Goal: Task Accomplishment & Management: Use online tool/utility

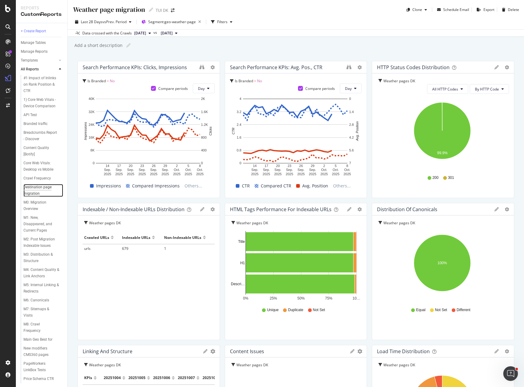
click at [40, 185] on div "Destination page migration" at bounding box center [40, 190] width 35 height 13
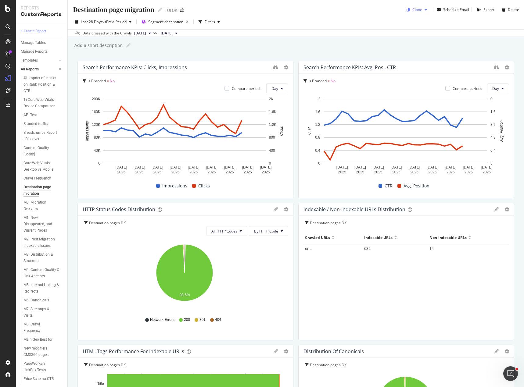
click at [425, 10] on icon "button" at bounding box center [426, 10] width 2 height 4
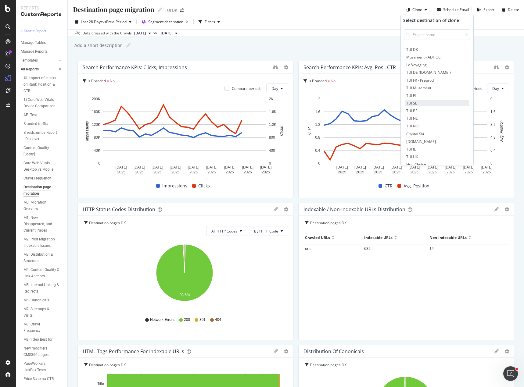
click at [428, 102] on span "TUI SE" at bounding box center [437, 103] width 64 height 6
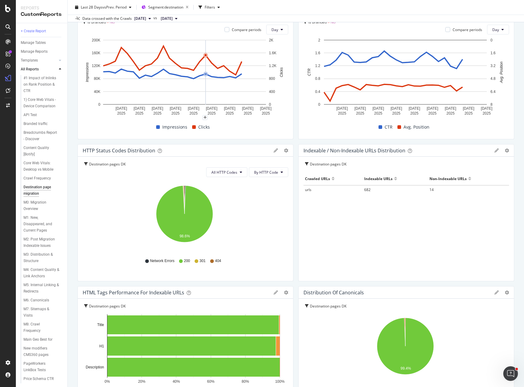
scroll to position [61, 0]
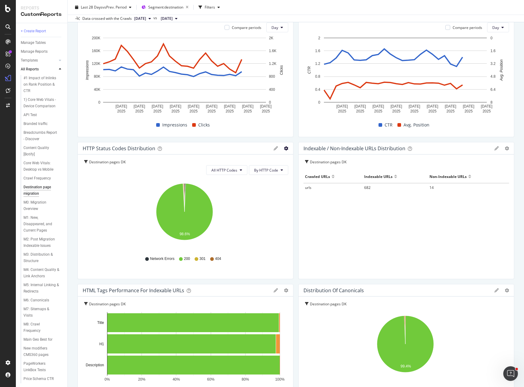
click at [285, 147] on icon "gear" at bounding box center [286, 148] width 4 height 4
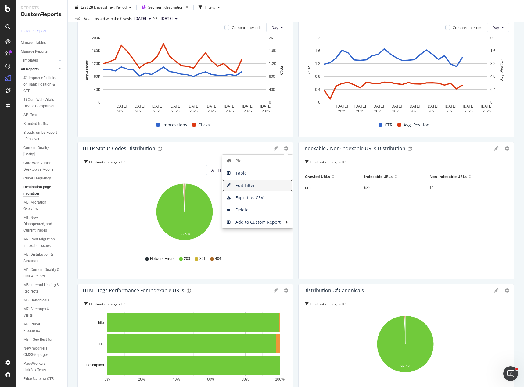
click at [239, 186] on span "Edit Filter" at bounding box center [257, 185] width 70 height 9
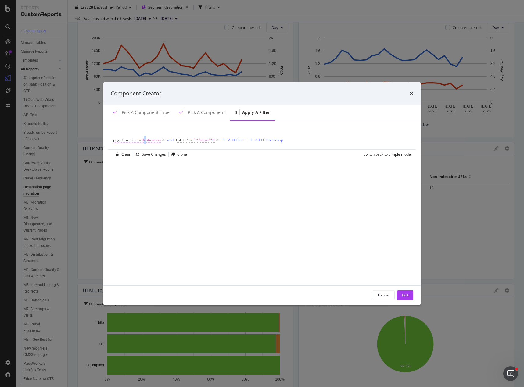
click at [145, 140] on span "destination" at bounding box center [151, 140] width 19 height 9
click at [388, 293] on div "Cancel" at bounding box center [384, 295] width 12 height 5
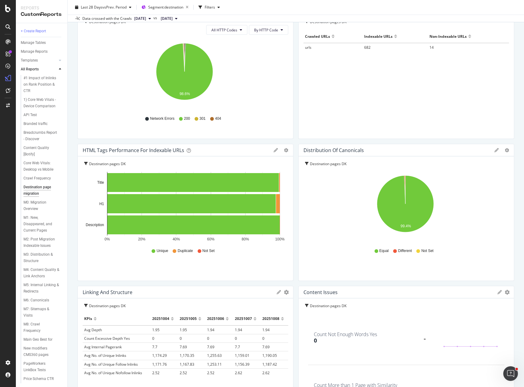
scroll to position [0, 0]
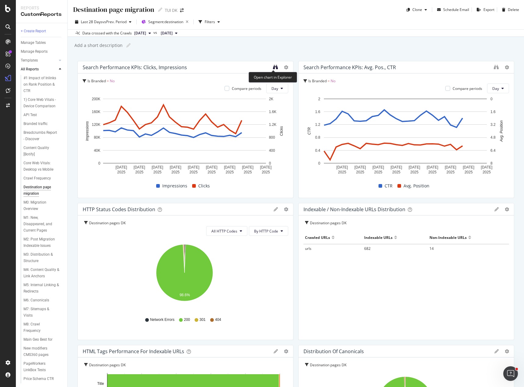
click at [273, 66] on icon "binoculars" at bounding box center [275, 67] width 5 height 5
click at [494, 69] on icon "binoculars" at bounding box center [496, 67] width 5 height 5
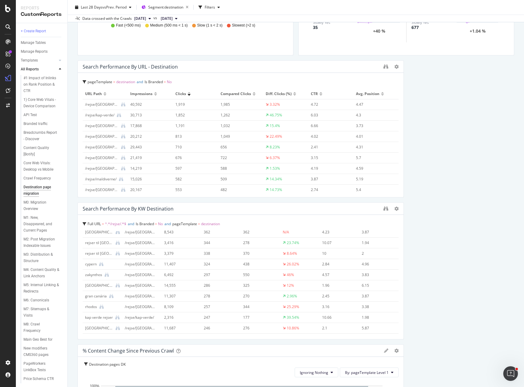
scroll to position [702, 0]
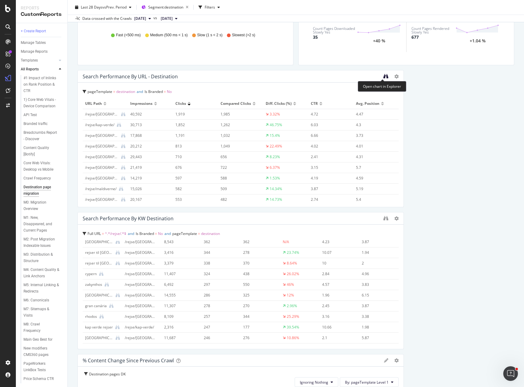
click at [383, 77] on icon "binoculars" at bounding box center [385, 76] width 5 height 5
click at [383, 219] on icon "binoculars" at bounding box center [385, 218] width 5 height 5
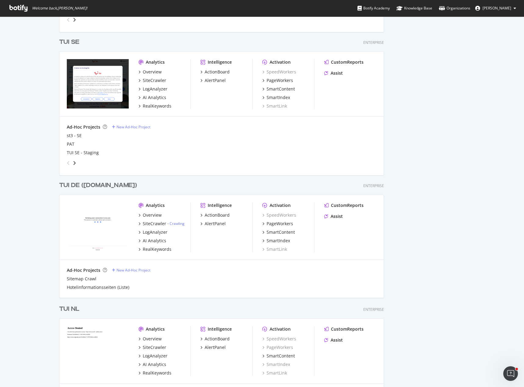
scroll to position [1159, 0]
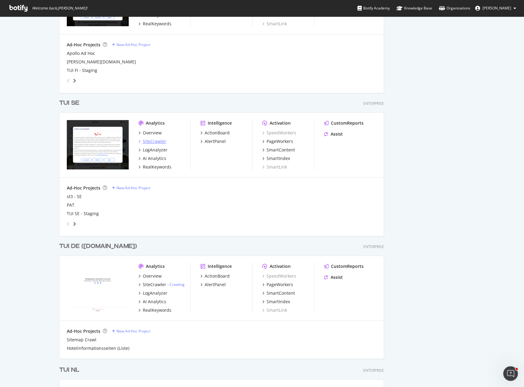
click at [149, 140] on div "SiteCrawler" at bounding box center [154, 141] width 23 height 6
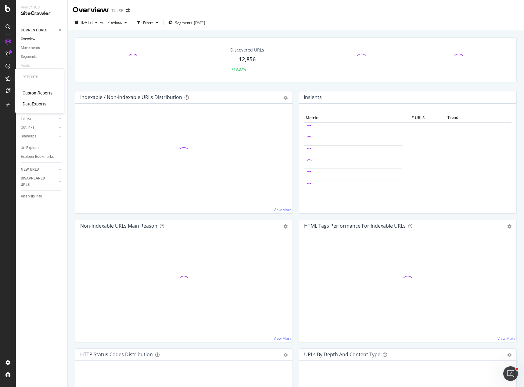
click at [30, 92] on div "CustomReports" at bounding box center [38, 93] width 30 height 6
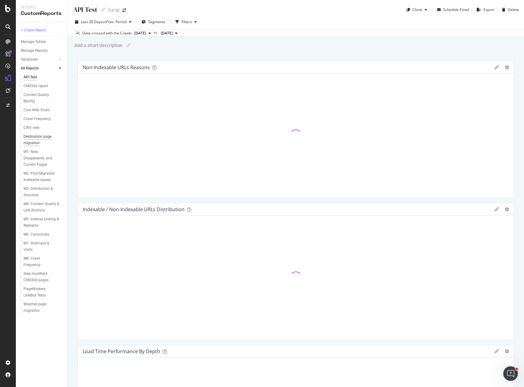
click at [36, 136] on div "Destination page migration" at bounding box center [40, 140] width 35 height 13
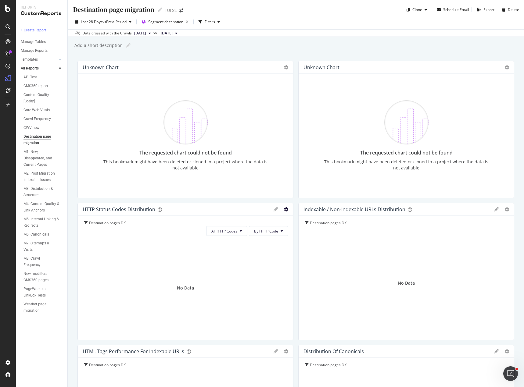
click at [284, 211] on icon "gear" at bounding box center [286, 209] width 4 height 4
click at [265, 246] on span "Edit Filter" at bounding box center [262, 244] width 62 height 8
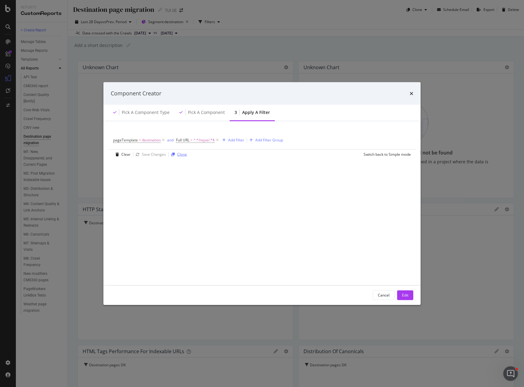
click at [181, 155] on div "Clone" at bounding box center [182, 154] width 10 height 5
click at [201, 142] on input "Destination pages DK copy" at bounding box center [211, 141] width 129 height 9
type input "Destination pages SE"
click at [320, 212] on div "Name (required) Destination pages SE Description pageTemplate = destination and…" at bounding box center [262, 202] width 303 height 149
click at [168, 176] on icon "modal" at bounding box center [168, 176] width 5 height 6
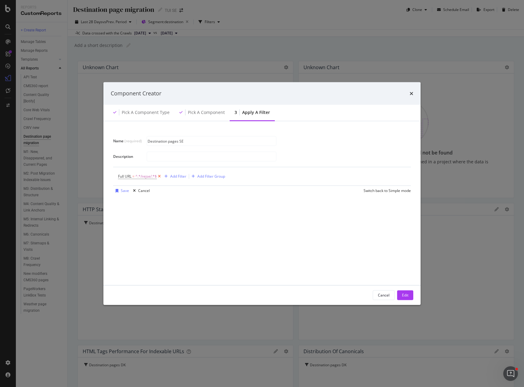
click at [161, 175] on icon "modal" at bounding box center [159, 176] width 5 height 6
click at [129, 177] on div "Add Filter" at bounding box center [134, 176] width 16 height 5
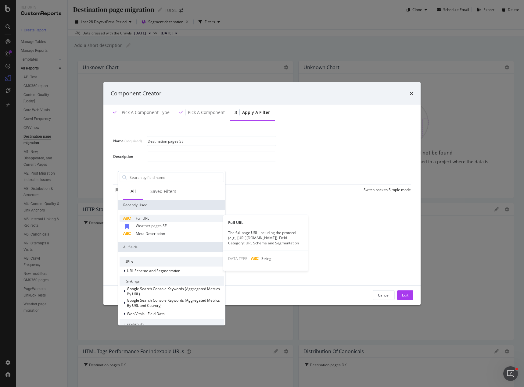
click at [141, 219] on span "Full URL" at bounding box center [142, 218] width 13 height 5
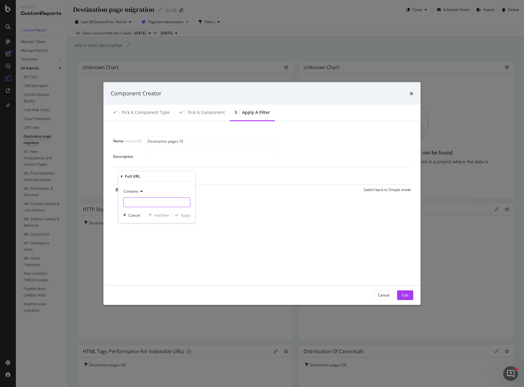
click at [136, 203] on input "Name (required)" at bounding box center [157, 203] width 66 height 10
type input "/resa/"
click at [186, 216] on div "Apply" at bounding box center [185, 215] width 9 height 5
click at [176, 176] on div "Add Filter" at bounding box center [177, 176] width 16 height 5
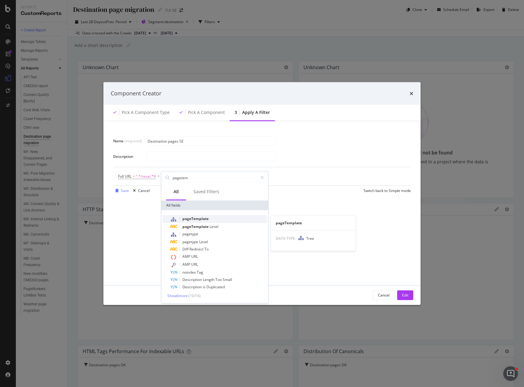
type input "pagetem"
click at [189, 219] on span "pageTemplate" at bounding box center [195, 218] width 26 height 5
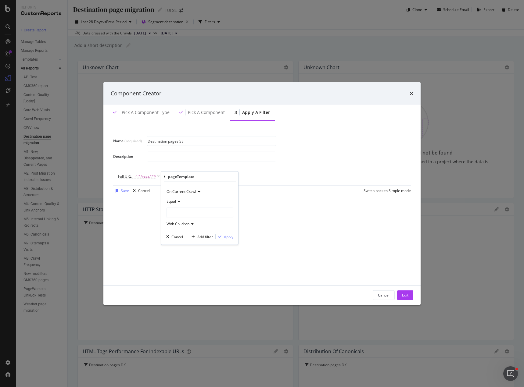
click at [173, 201] on span "Equal" at bounding box center [171, 201] width 9 height 5
click at [189, 201] on div "Equal" at bounding box center [199, 202] width 67 height 10
click at [182, 214] on div "modal" at bounding box center [200, 213] width 66 height 10
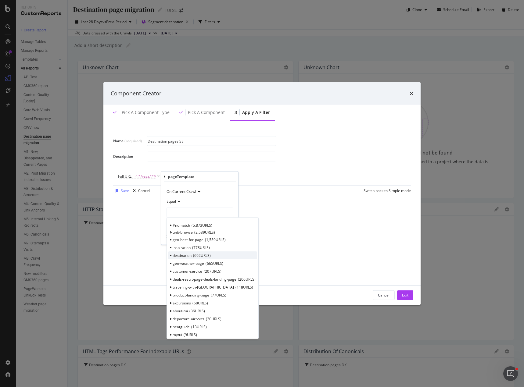
click at [185, 256] on span "destination" at bounding box center [182, 255] width 19 height 5
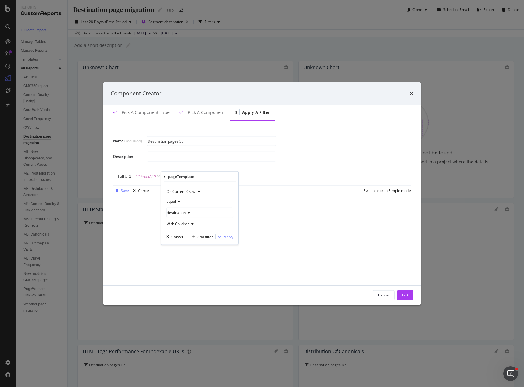
click at [192, 225] on icon "modal" at bounding box center [191, 224] width 4 height 4
click at [186, 244] on span "Without Children" at bounding box center [183, 244] width 28 height 5
click at [230, 237] on div "Apply" at bounding box center [228, 236] width 9 height 5
click at [158, 176] on icon "modal" at bounding box center [158, 176] width 5 height 6
click at [124, 192] on div "Save" at bounding box center [125, 190] width 8 height 5
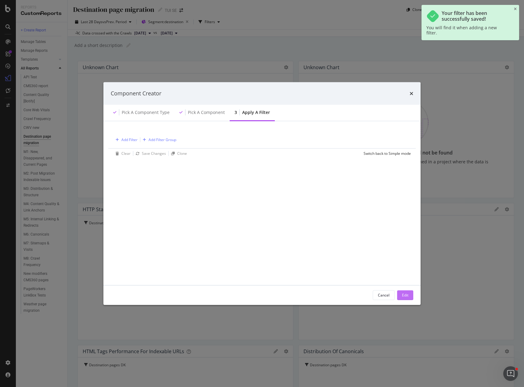
click at [408, 295] on div "Edit" at bounding box center [405, 295] width 6 height 5
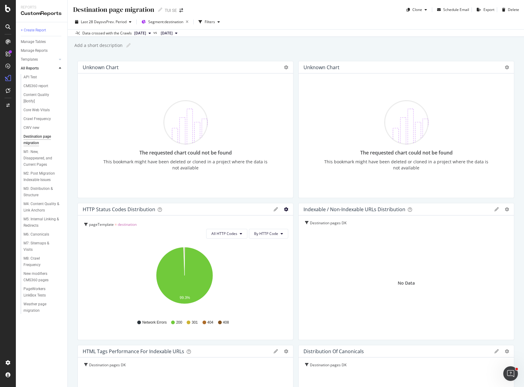
click at [284, 211] on icon "gear" at bounding box center [286, 209] width 4 height 4
click at [260, 246] on span "Edit Filter" at bounding box center [262, 244] width 62 height 8
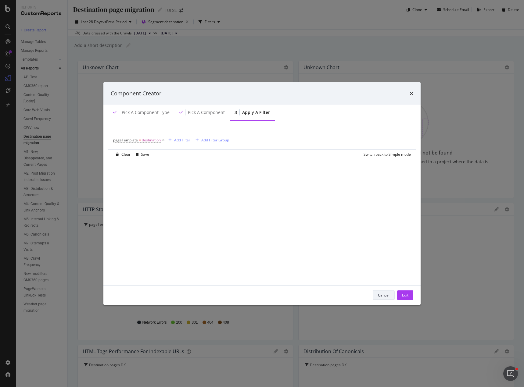
click at [378, 297] on div "Cancel" at bounding box center [384, 295] width 12 height 5
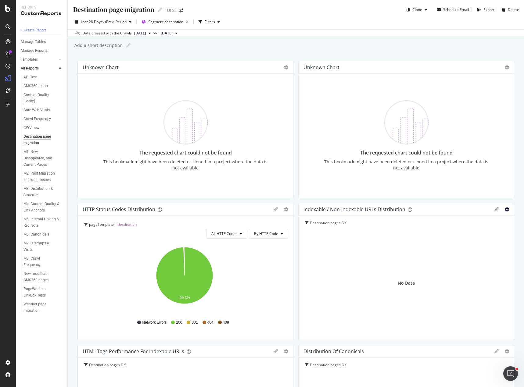
click at [505, 210] on icon "gear" at bounding box center [507, 209] width 4 height 4
click at [475, 255] on span "Edit Filter" at bounding box center [482, 255] width 62 height 8
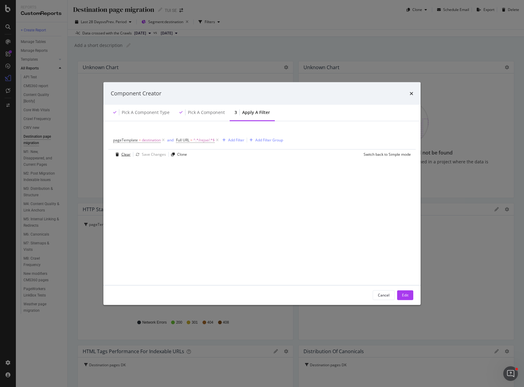
drag, startPoint x: 120, startPoint y: 154, endPoint x: 158, endPoint y: 164, distance: 39.2
click at [120, 154] on div "modal" at bounding box center [117, 155] width 8 height 4
click at [157, 139] on div "Add Filter Group" at bounding box center [163, 139] width 28 height 5
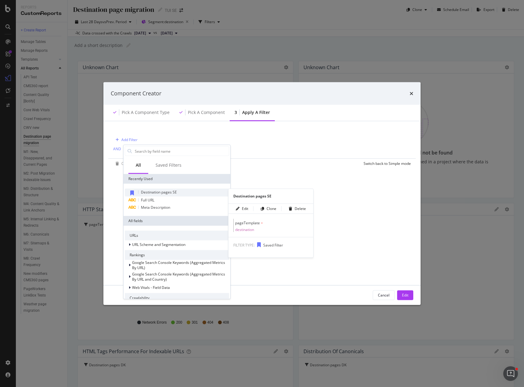
click at [163, 192] on span "Destination pages SE" at bounding box center [159, 192] width 36 height 5
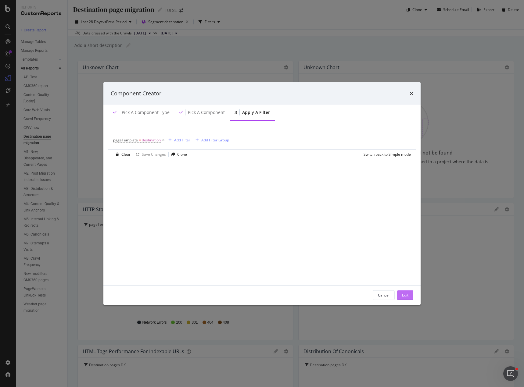
click at [405, 296] on div "Edit" at bounding box center [405, 295] width 6 height 5
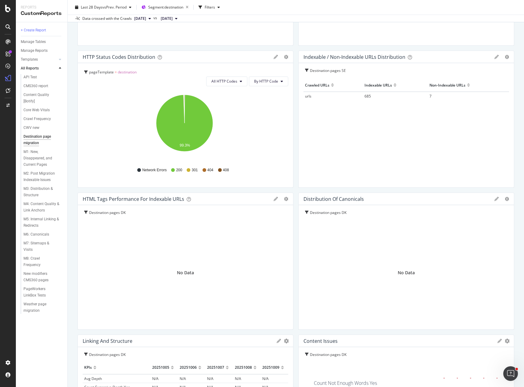
scroll to position [214, 0]
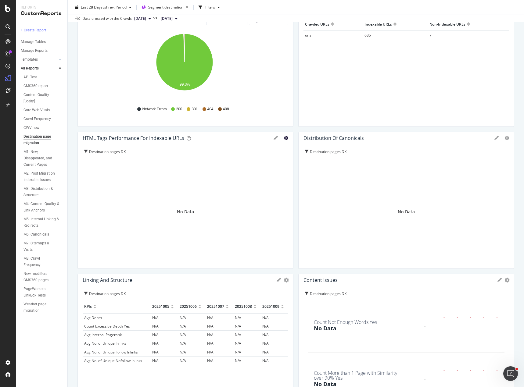
click at [284, 139] on icon "gear" at bounding box center [286, 138] width 4 height 4
click at [267, 183] on span "Edit Filter" at bounding box center [262, 184] width 62 height 8
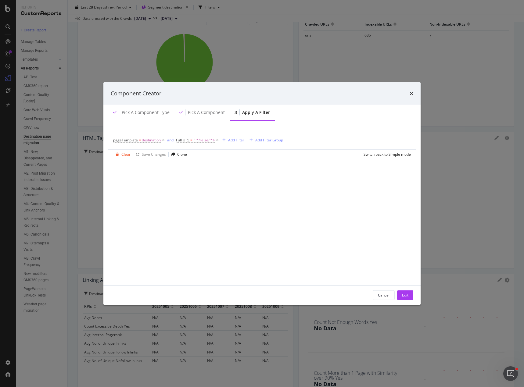
click at [126, 155] on div "Clear" at bounding box center [125, 154] width 9 height 5
click at [165, 143] on div "Add Filter Group" at bounding box center [158, 139] width 36 height 7
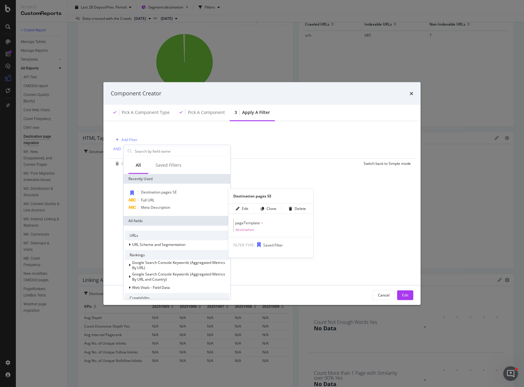
click at [160, 192] on span "Destination pages SE" at bounding box center [159, 192] width 36 height 5
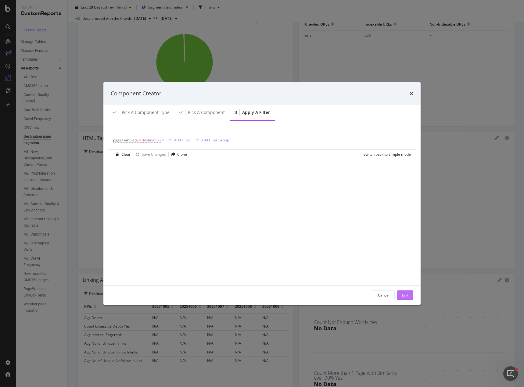
click at [405, 297] on div "Edit" at bounding box center [405, 295] width 6 height 5
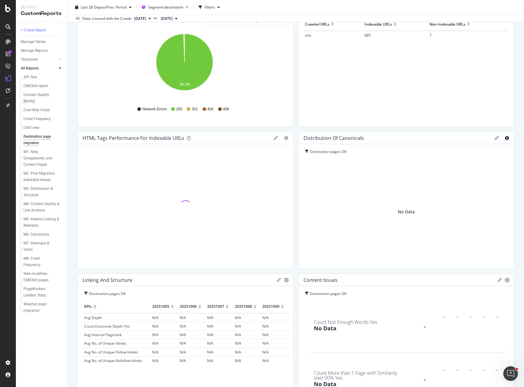
click at [505, 138] on icon "gear" at bounding box center [507, 138] width 4 height 4
click at [478, 172] on span "Edit Filter" at bounding box center [482, 173] width 62 height 8
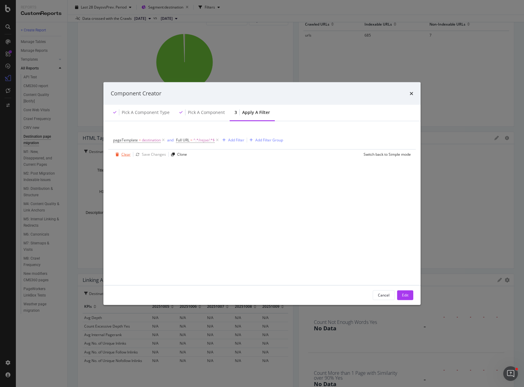
click at [127, 156] on div "Clear" at bounding box center [125, 154] width 9 height 5
click at [153, 143] on div "Add Filter Group" at bounding box center [158, 139] width 36 height 7
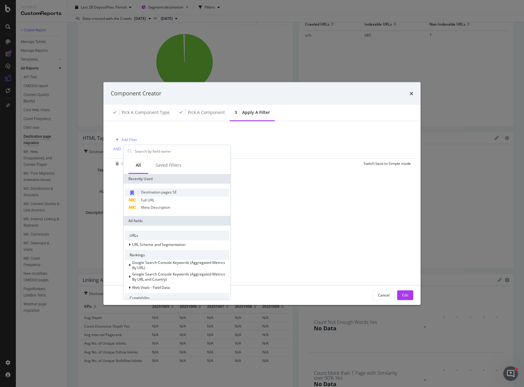
click at [158, 192] on span "Destination pages SE" at bounding box center [159, 192] width 36 height 5
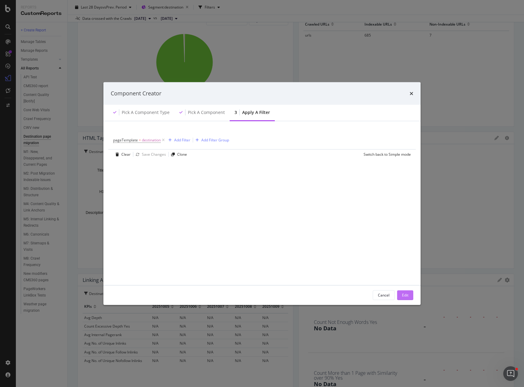
click at [409, 293] on button "Edit" at bounding box center [405, 295] width 16 height 10
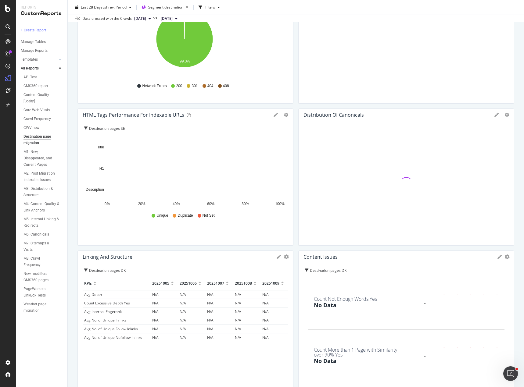
scroll to position [336, 0]
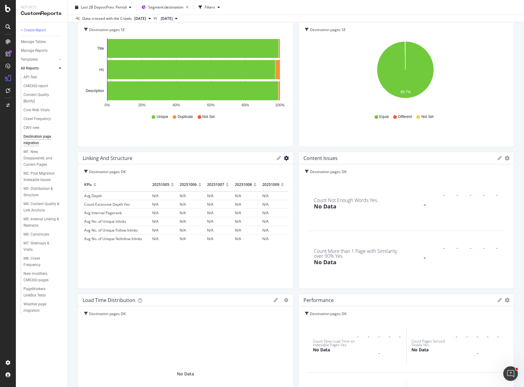
click at [284, 158] on icon "gear" at bounding box center [286, 158] width 5 height 5
click at [260, 205] on span "Edit Filter" at bounding box center [260, 204] width 63 height 8
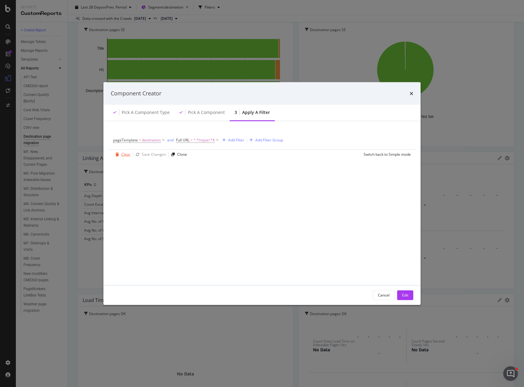
click at [125, 154] on div "Clear" at bounding box center [125, 154] width 9 height 5
click at [151, 141] on div "Add Filter Group" at bounding box center [163, 139] width 28 height 5
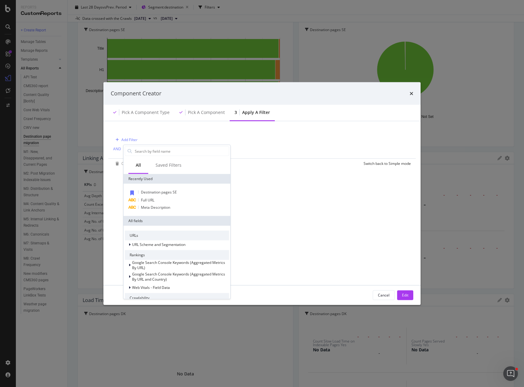
click at [158, 192] on span "Destination pages SE" at bounding box center [159, 192] width 36 height 5
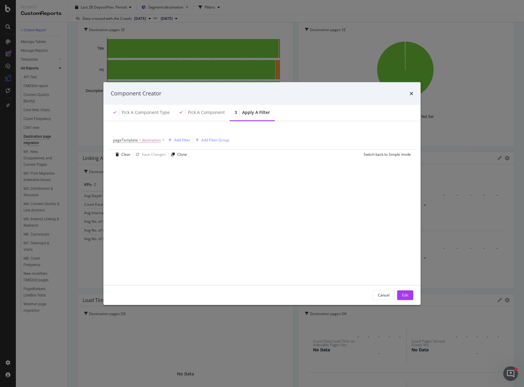
click at [405, 295] on div "Edit" at bounding box center [405, 295] width 6 height 5
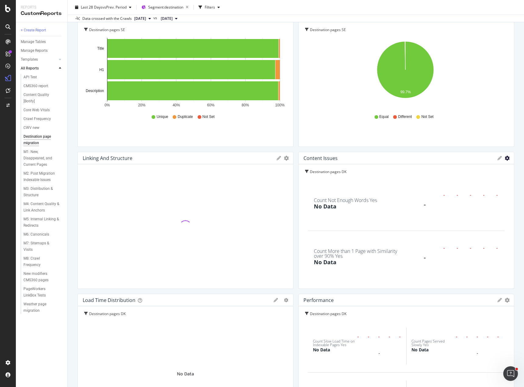
click at [505, 159] on icon "gear" at bounding box center [507, 158] width 5 height 5
click at [484, 201] on span "Edit Filter" at bounding box center [481, 204] width 63 height 8
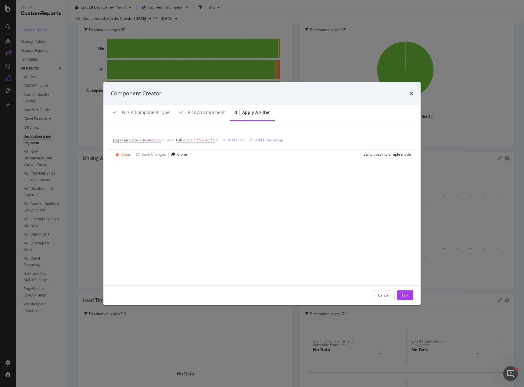
click at [126, 156] on div "Clear" at bounding box center [125, 154] width 9 height 5
click at [158, 139] on div "Add Filter Group" at bounding box center [163, 139] width 28 height 5
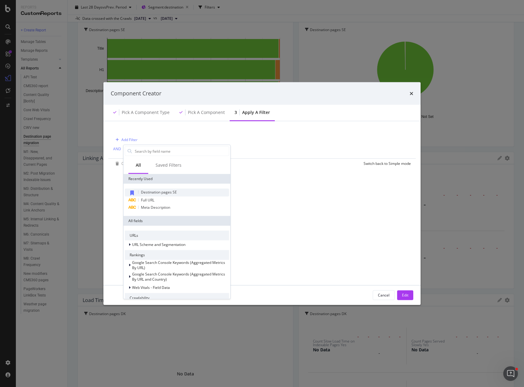
click at [162, 195] on span "Destination pages SE" at bounding box center [159, 192] width 36 height 5
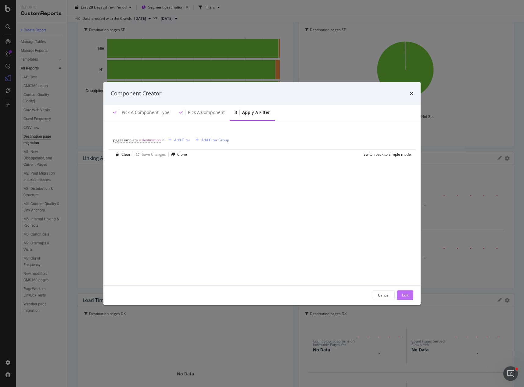
click at [412, 297] on button "Edit" at bounding box center [405, 295] width 16 height 10
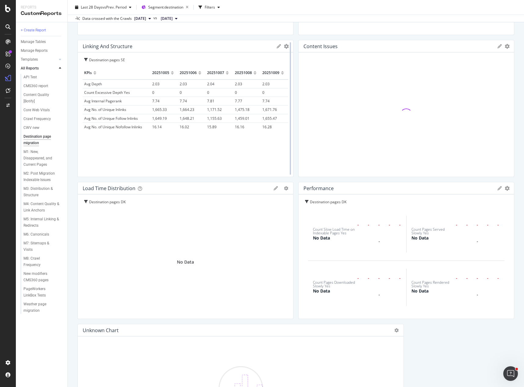
scroll to position [458, 0]
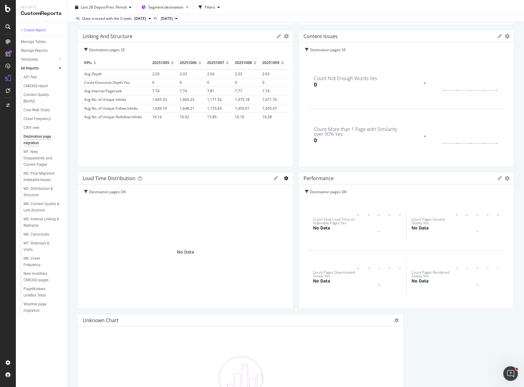
click at [284, 179] on icon "gear" at bounding box center [286, 178] width 4 height 4
click at [262, 214] on span "Edit Filter" at bounding box center [262, 213] width 62 height 8
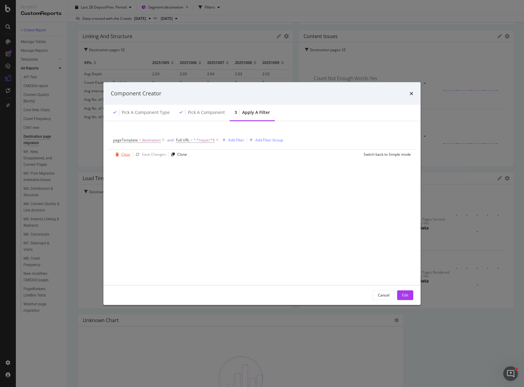
click at [125, 155] on div "Clear" at bounding box center [125, 154] width 9 height 5
click at [156, 140] on div "Add Filter Group" at bounding box center [163, 139] width 28 height 5
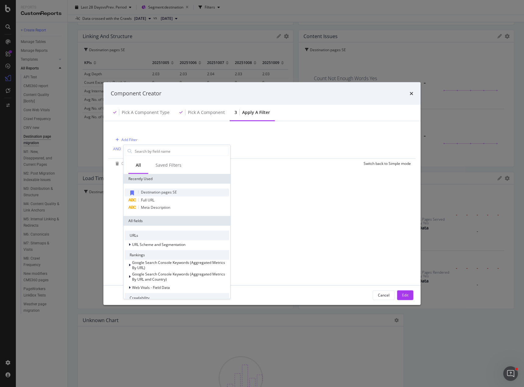
click at [158, 192] on span "Destination pages SE" at bounding box center [159, 192] width 36 height 5
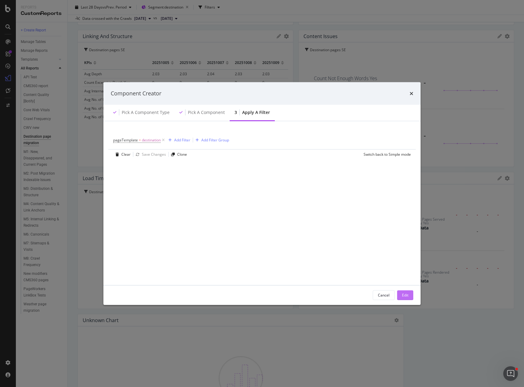
click at [409, 297] on button "Edit" at bounding box center [405, 295] width 16 height 10
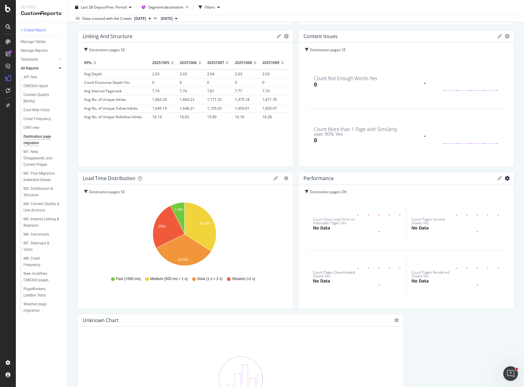
click at [505, 178] on icon "gear" at bounding box center [507, 178] width 5 height 5
click at [480, 223] on span "Edit Filter" at bounding box center [481, 224] width 63 height 8
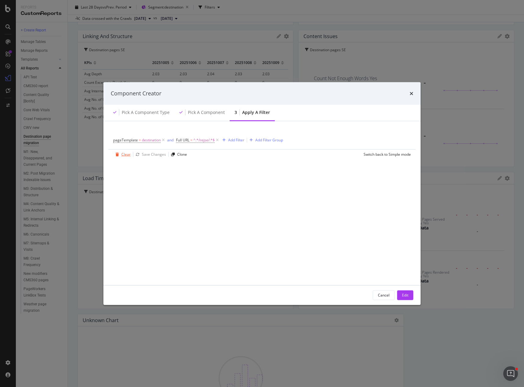
click at [126, 155] on div "Clear" at bounding box center [125, 154] width 9 height 5
click at [169, 140] on div "Add Filter Group" at bounding box center [163, 139] width 28 height 5
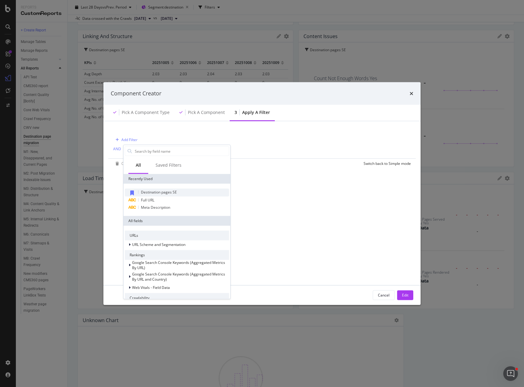
click at [167, 190] on span "Destination pages SE" at bounding box center [159, 192] width 36 height 5
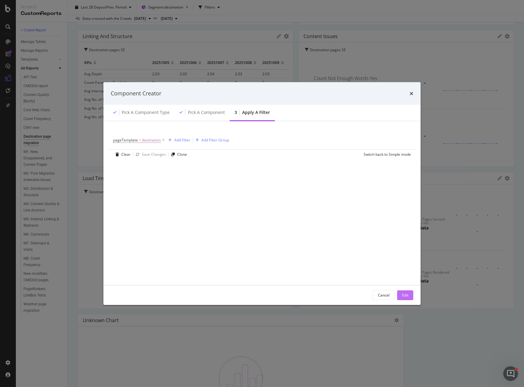
click at [402, 297] on div "Edit" at bounding box center [405, 295] width 6 height 5
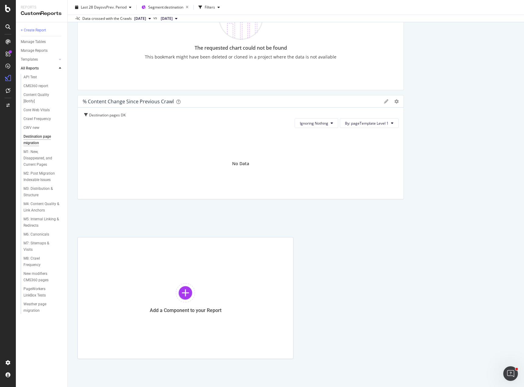
scroll to position [964, 0]
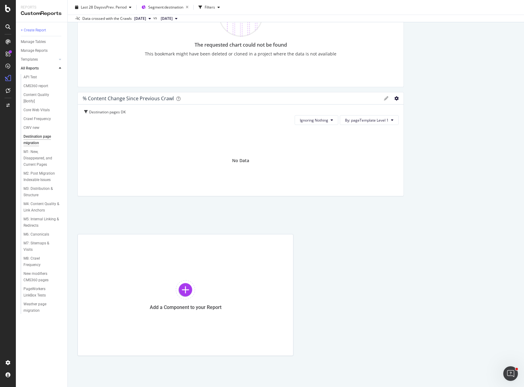
click at [394, 100] on icon "gear" at bounding box center [396, 98] width 4 height 4
click at [373, 144] on span "Edit Filter" at bounding box center [372, 144] width 62 height 8
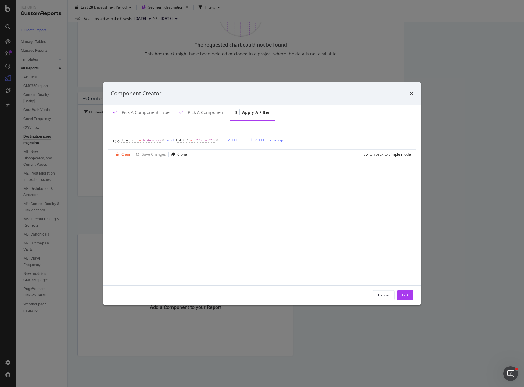
click at [123, 156] on div "Clear" at bounding box center [125, 154] width 9 height 5
click at [164, 139] on div "Add Filter Group" at bounding box center [163, 139] width 28 height 5
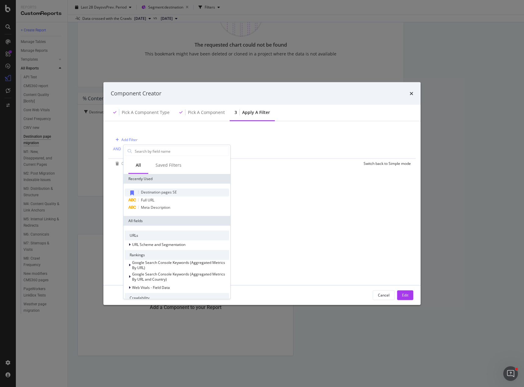
click at [159, 193] on span "Destination pages SE" at bounding box center [159, 192] width 36 height 5
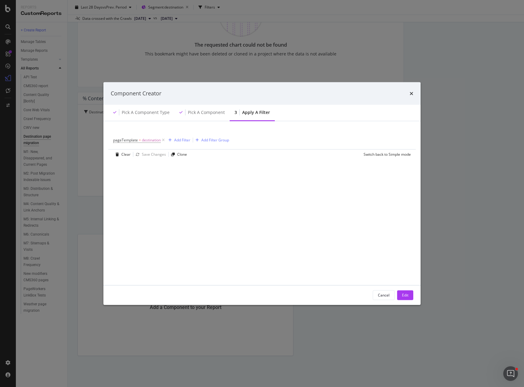
drag, startPoint x: 407, startPoint y: 295, endPoint x: 372, endPoint y: 260, distance: 49.2
click at [406, 295] on div "Edit" at bounding box center [405, 295] width 6 height 5
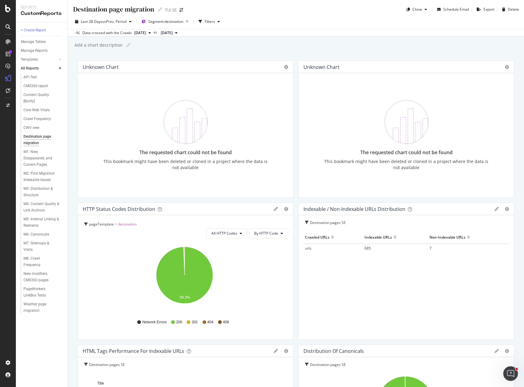
scroll to position [0, 0]
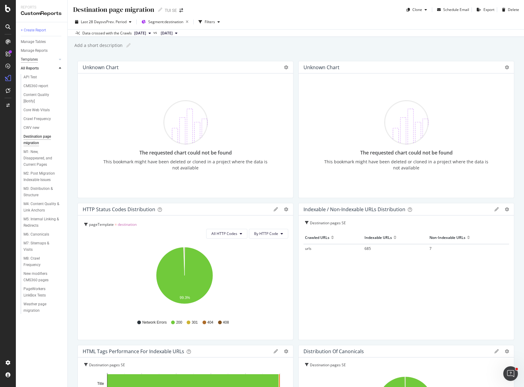
click at [34, 59] on div "Templates" at bounding box center [29, 59] width 17 height 6
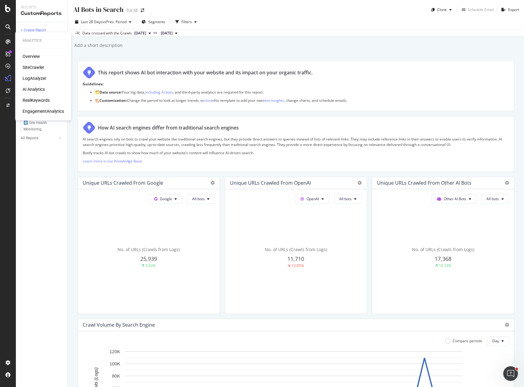
click at [28, 68] on div "SiteCrawler" at bounding box center [34, 67] width 22 height 6
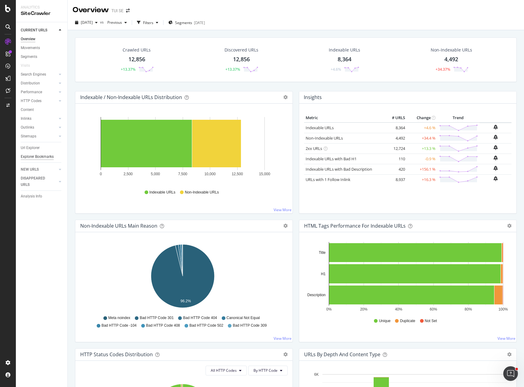
click at [42, 157] on div "Explorer Bookmarks" at bounding box center [37, 157] width 33 height 6
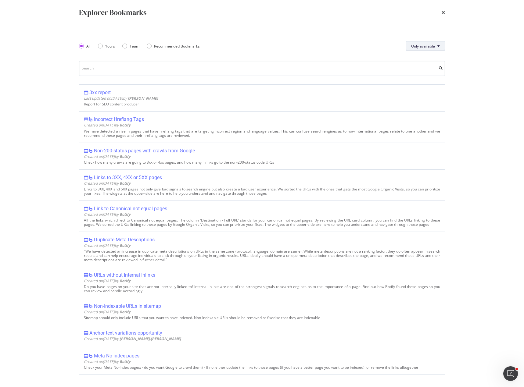
click at [438, 45] on icon "modal" at bounding box center [438, 46] width 2 height 4
click at [426, 56] on span "All" at bounding box center [423, 58] width 24 height 5
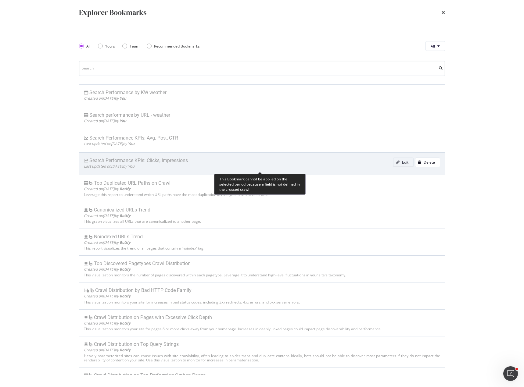
click at [402, 162] on div "Edit" at bounding box center [405, 162] width 6 height 5
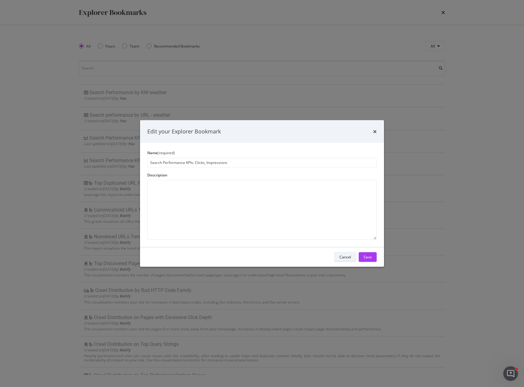
click at [345, 260] on div "Cancel" at bounding box center [346, 257] width 12 height 5
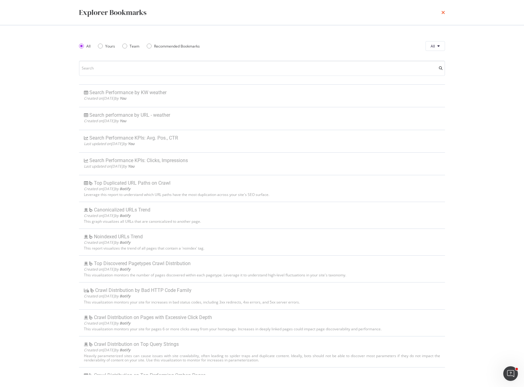
click at [444, 11] on icon "times" at bounding box center [443, 12] width 4 height 5
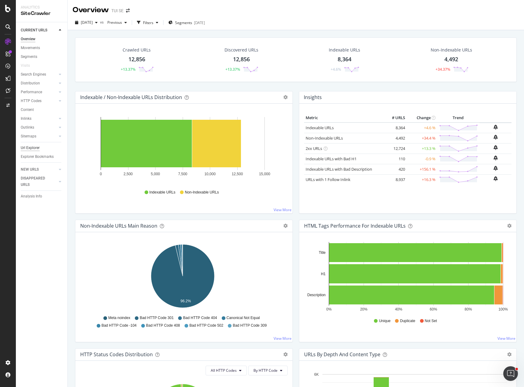
click at [31, 148] on div "Url Explorer" at bounding box center [30, 148] width 19 height 6
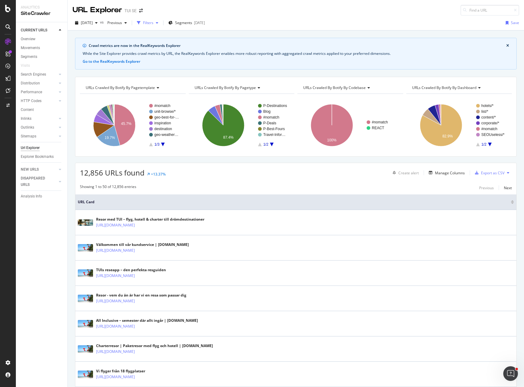
click at [153, 23] on div "Filters" at bounding box center [148, 22] width 10 height 5
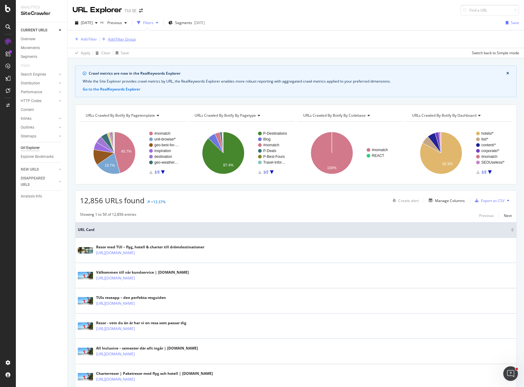
drag, startPoint x: 113, startPoint y: 38, endPoint x: 115, endPoint y: 42, distance: 4.2
click at [113, 38] on div "Add Filter Group" at bounding box center [122, 39] width 28 height 5
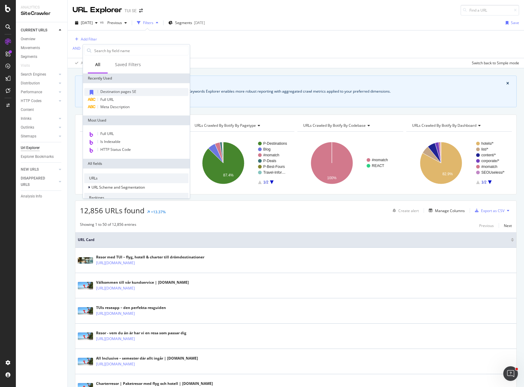
click at [113, 91] on span "Destination pages SE" at bounding box center [118, 91] width 36 height 5
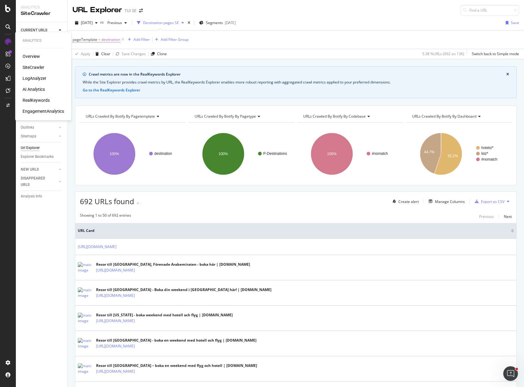
click at [33, 100] on div "RealKeywords" at bounding box center [36, 100] width 27 height 6
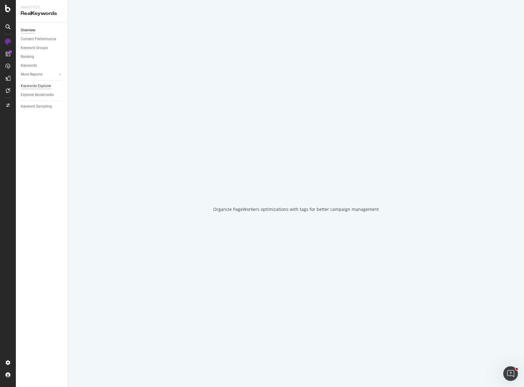
click at [33, 87] on div "Keywords Explorer" at bounding box center [36, 86] width 31 height 6
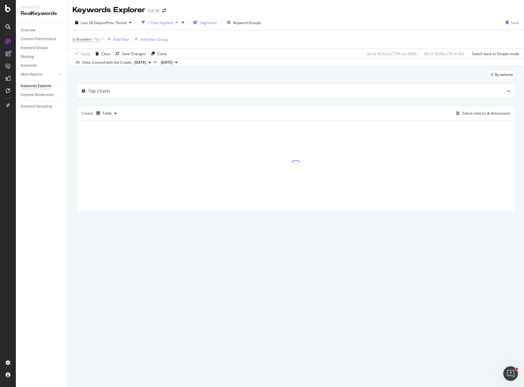
click at [208, 23] on span "Segments" at bounding box center [208, 22] width 17 height 5
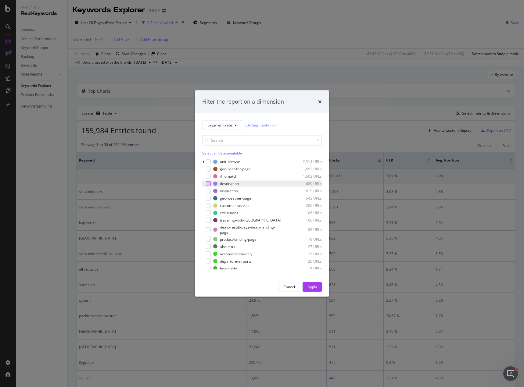
click at [208, 184] on div "modal" at bounding box center [208, 183] width 5 height 5
click at [312, 292] on div "Apply" at bounding box center [311, 286] width 9 height 9
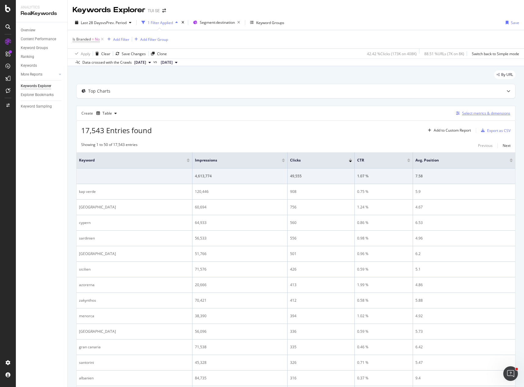
click at [480, 116] on div "Select metrics & dimensions" at bounding box center [486, 113] width 48 height 5
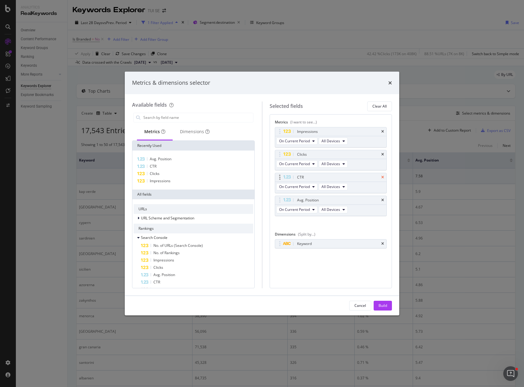
click at [383, 177] on icon "times" at bounding box center [382, 178] width 3 height 4
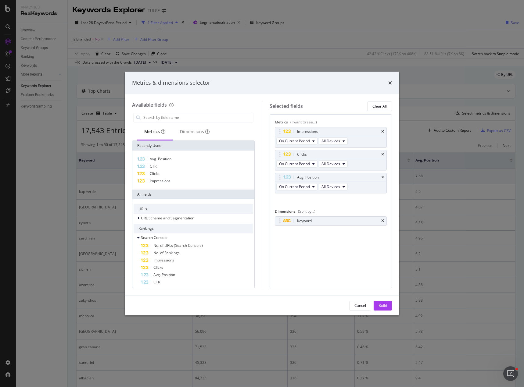
click at [383, 177] on icon "times" at bounding box center [382, 178] width 3 height 4
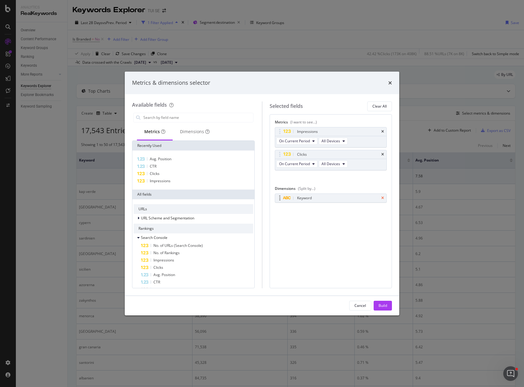
click at [384, 197] on icon "times" at bounding box center [382, 198] width 3 height 4
click at [384, 304] on div "Build" at bounding box center [383, 305] width 9 height 5
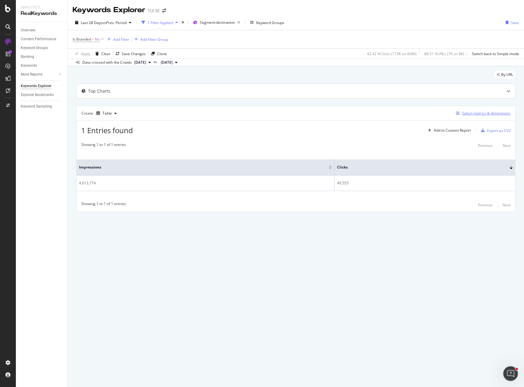
click at [472, 112] on div "Select metrics & dimensions" at bounding box center [486, 113] width 48 height 5
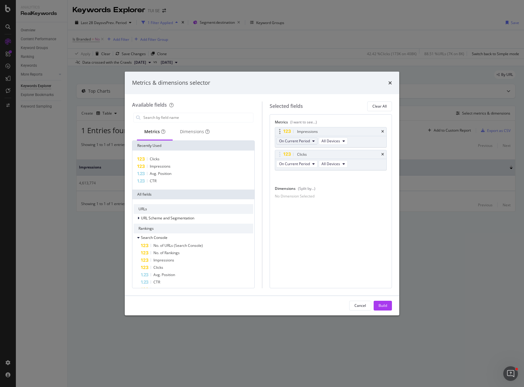
click at [314, 142] on icon "modal" at bounding box center [313, 141] width 2 height 4
click at [385, 131] on div "Impressions" at bounding box center [331, 132] width 112 height 9
click at [383, 132] on icon "times" at bounding box center [382, 132] width 3 height 4
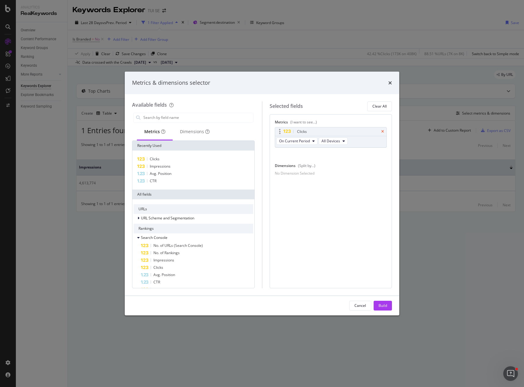
click at [382, 131] on icon "times" at bounding box center [382, 132] width 3 height 4
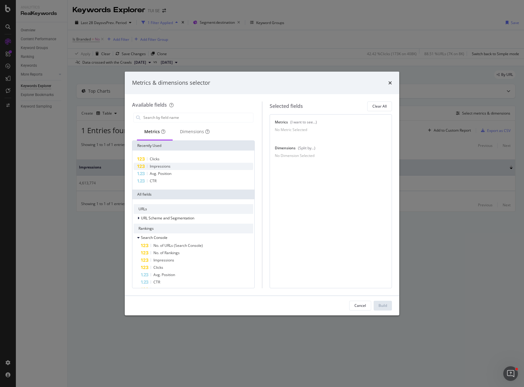
click at [167, 166] on span "Impressions" at bounding box center [160, 166] width 21 height 5
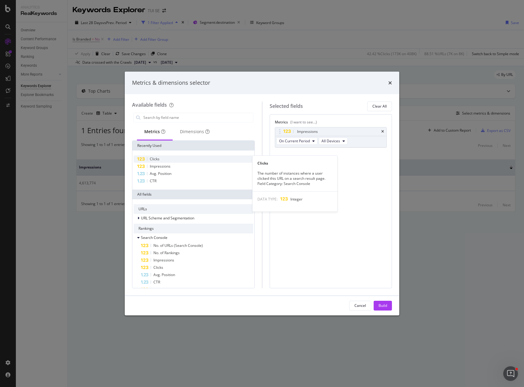
click at [164, 158] on div "Clicks" at bounding box center [194, 159] width 120 height 7
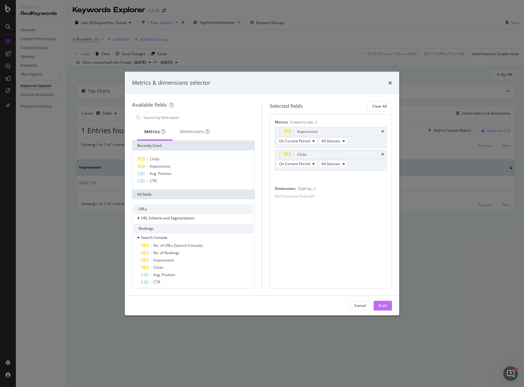
click at [387, 304] on button "Build" at bounding box center [383, 306] width 18 height 10
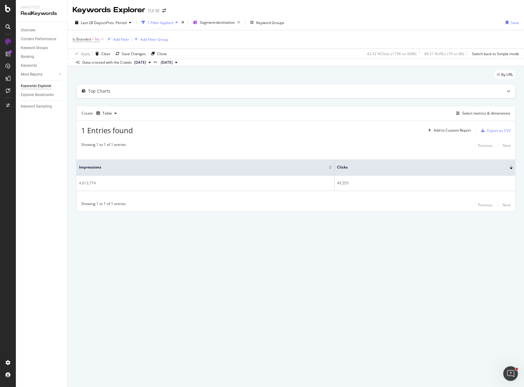
click at [506, 90] on div at bounding box center [508, 91] width 13 height 14
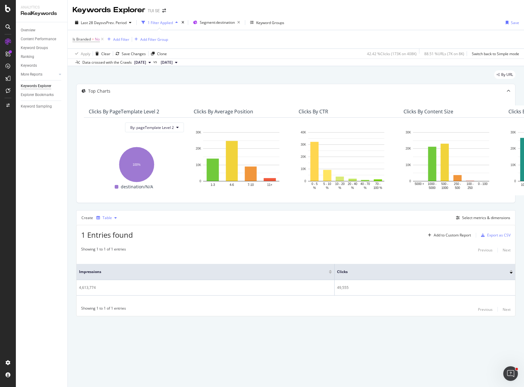
click at [113, 220] on div "button" at bounding box center [115, 218] width 7 height 4
click at [119, 249] on div "Trend" at bounding box center [115, 247] width 38 height 8
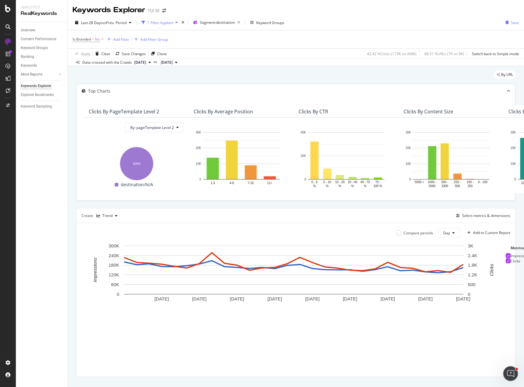
click at [505, 89] on div at bounding box center [508, 91] width 13 height 14
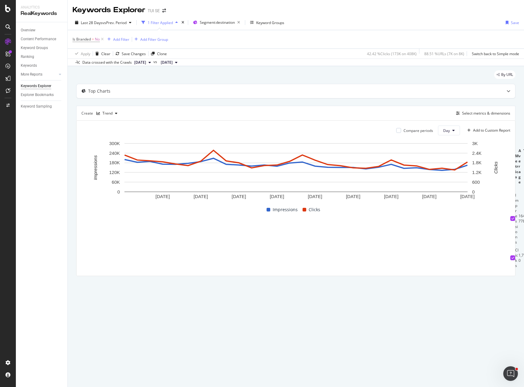
click at [419, 15] on div "Keywords Explorer TUI SE" at bounding box center [296, 7] width 456 height 15
click at [516, 24] on div "Save" at bounding box center [515, 22] width 8 height 5
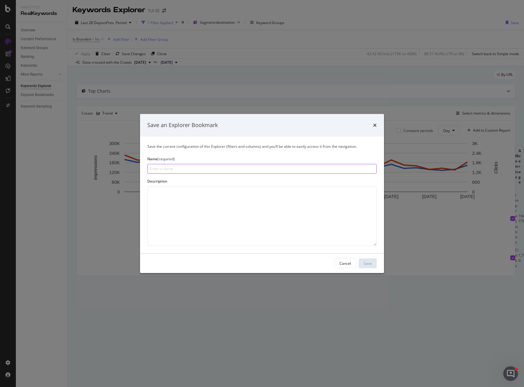
click at [331, 169] on input "modal" at bounding box center [261, 169] width 229 height 10
paste input "Search Performance KPIs: Clicks, Impressions"
type input "Search Performance KPIs: Clicks, Impressions DEST"
click at [369, 264] on div "Save" at bounding box center [368, 263] width 8 height 5
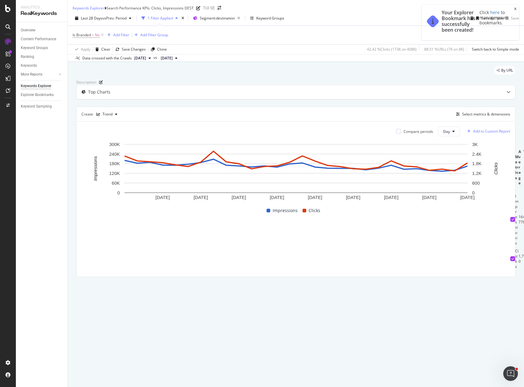
click at [506, 133] on div "Add to Custom Report" at bounding box center [491, 132] width 37 height 4
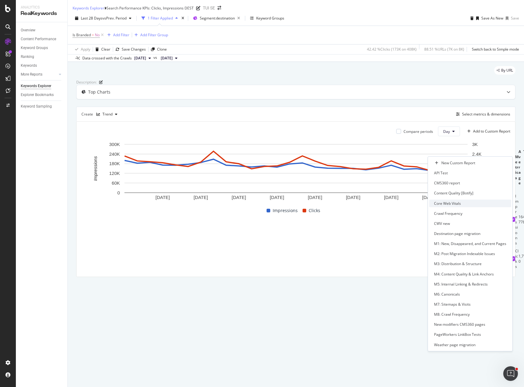
scroll to position [61, 0]
click at [464, 231] on div "Destination page migration" at bounding box center [457, 233] width 46 height 5
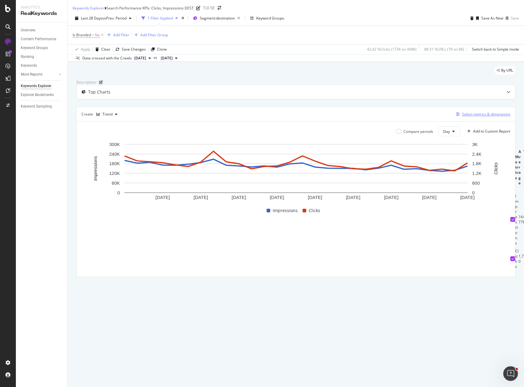
click at [475, 117] on div "Select metrics & dimensions" at bounding box center [486, 114] width 48 height 5
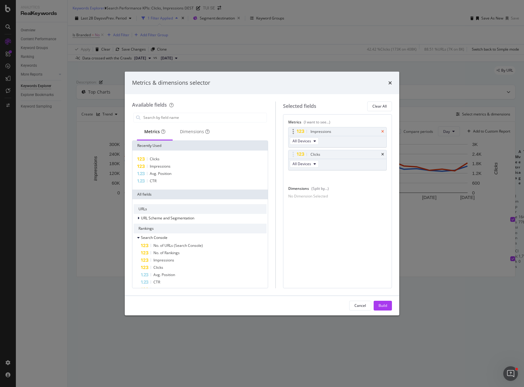
click at [382, 132] on icon "times" at bounding box center [382, 132] width 3 height 4
click at [383, 132] on icon "times" at bounding box center [382, 132] width 3 height 4
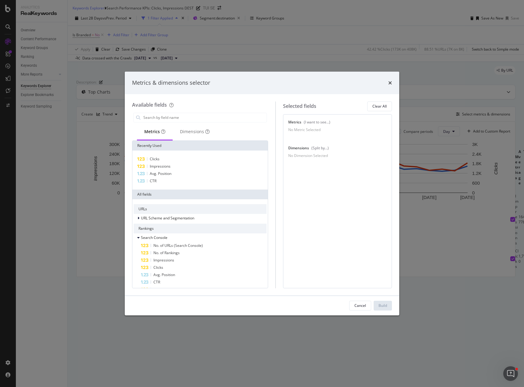
click at [168, 185] on div "Clicks Impressions Avg. Position CTR" at bounding box center [199, 170] width 135 height 39
click at [156, 179] on div "CTR" at bounding box center [200, 181] width 133 height 7
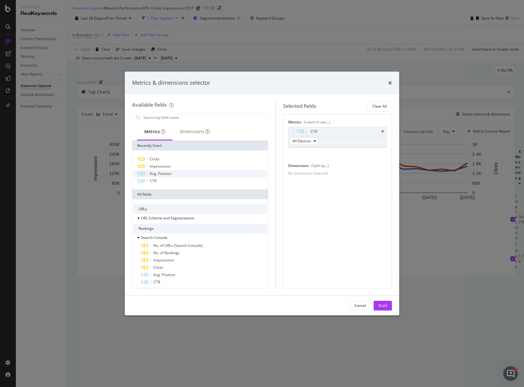
click at [163, 174] on span "Avg. Position" at bounding box center [161, 173] width 22 height 5
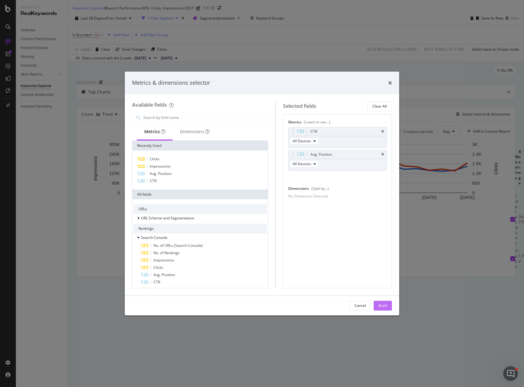
click at [391, 306] on button "Build" at bounding box center [383, 306] width 18 height 10
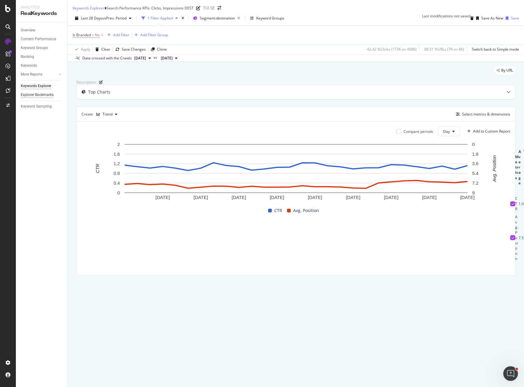
click at [35, 94] on div "Explorer Bookmarks" at bounding box center [37, 95] width 33 height 6
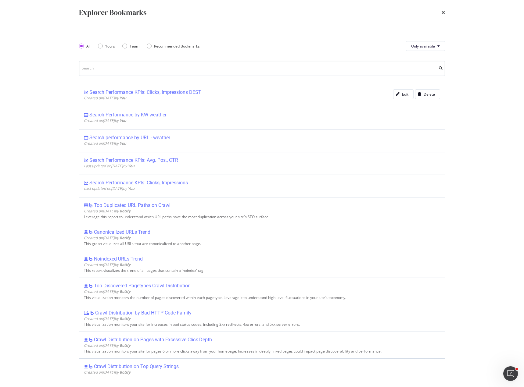
click at [444, 16] on div "times" at bounding box center [443, 12] width 4 height 10
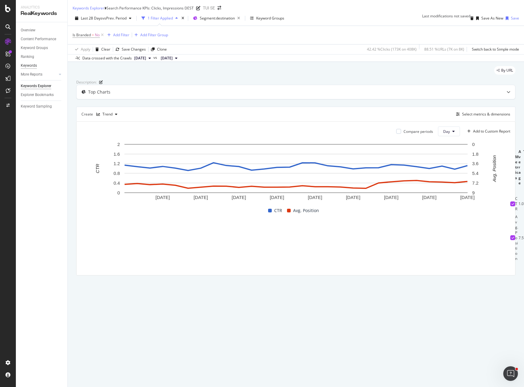
click at [25, 66] on div "Keywords" at bounding box center [29, 66] width 16 height 6
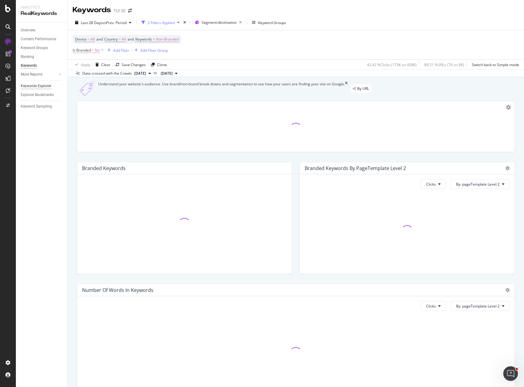
click at [29, 84] on div "Keywords Explorer" at bounding box center [36, 86] width 31 height 6
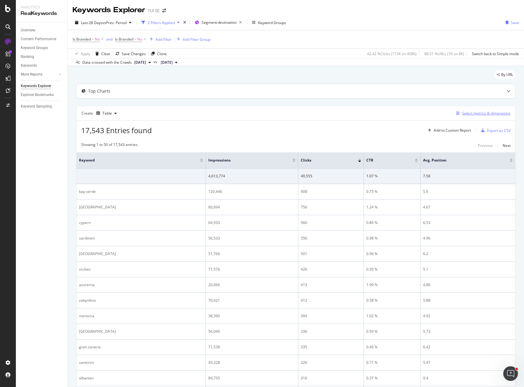
click at [467, 113] on div "Select metrics & dimensions" at bounding box center [486, 113] width 48 height 5
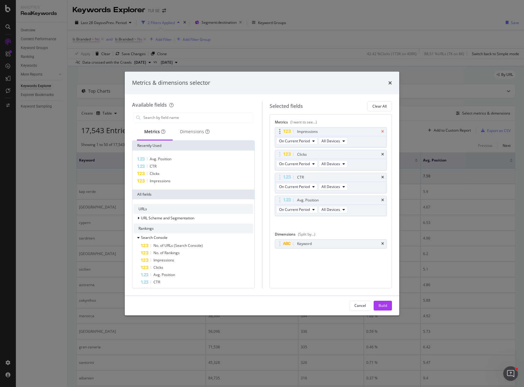
click at [383, 131] on icon "times" at bounding box center [382, 132] width 3 height 4
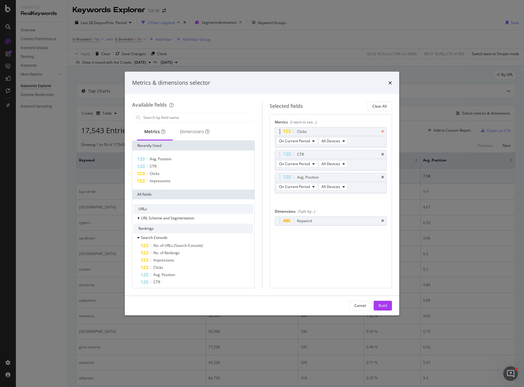
click at [383, 131] on icon "times" at bounding box center [382, 132] width 3 height 4
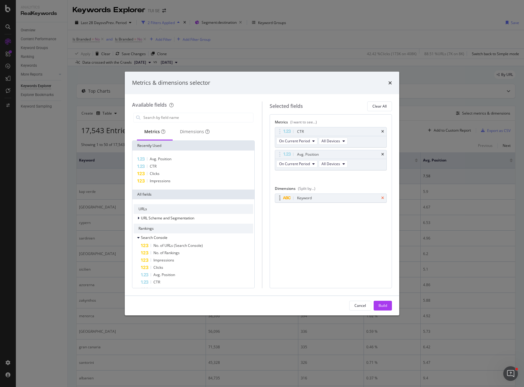
click at [383, 197] on icon "times" at bounding box center [382, 198] width 3 height 4
click at [383, 306] on div "Build" at bounding box center [383, 305] width 9 height 5
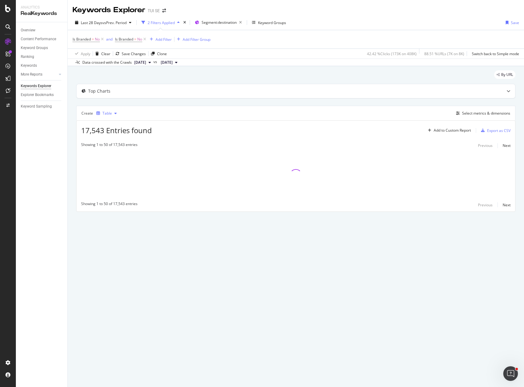
click at [113, 112] on div "button" at bounding box center [115, 114] width 7 height 4
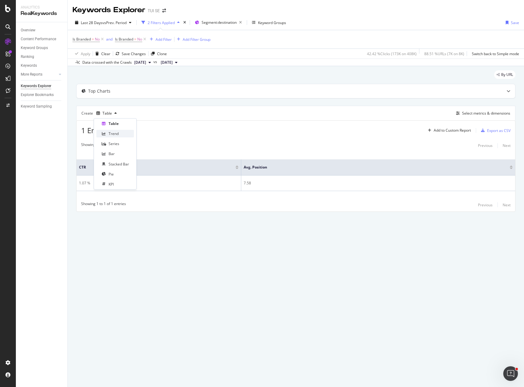
click at [113, 133] on div "Trend" at bounding box center [114, 133] width 10 height 5
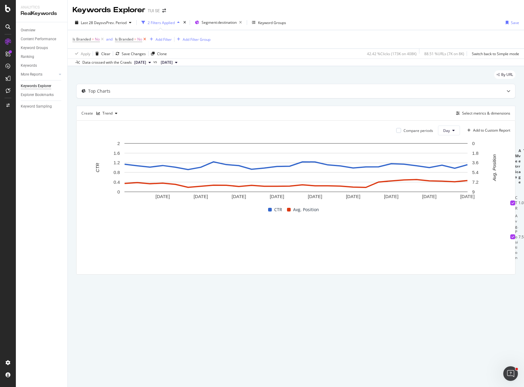
click at [143, 39] on icon at bounding box center [144, 39] width 5 height 6
click at [514, 23] on div "Save" at bounding box center [515, 22] width 8 height 5
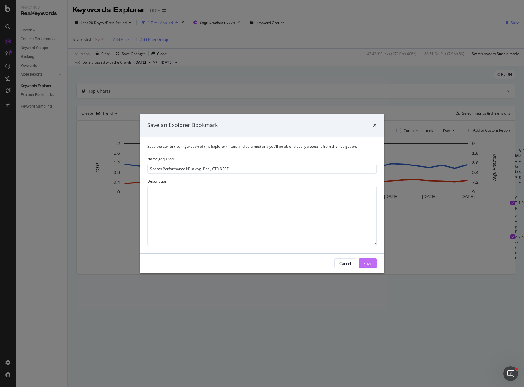
type input "Search Performance KPIs: Avg. Pos., CTR DEST"
click at [370, 266] on div "Save" at bounding box center [368, 263] width 8 height 9
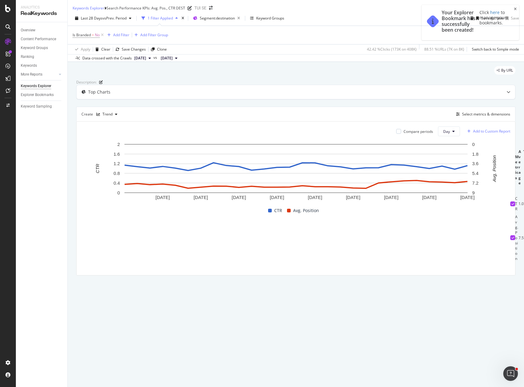
click at [477, 133] on div "Add to Custom Report" at bounding box center [491, 132] width 37 height 4
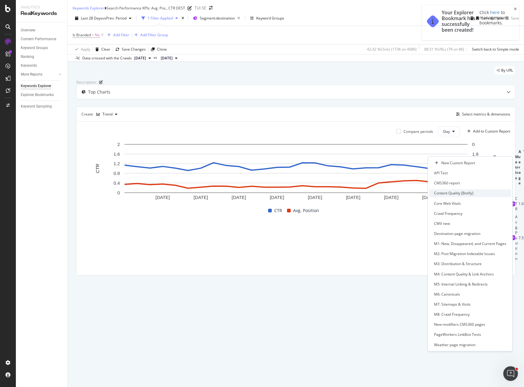
scroll to position [61, 0]
click at [450, 231] on div "Destination page migration" at bounding box center [457, 233] width 46 height 5
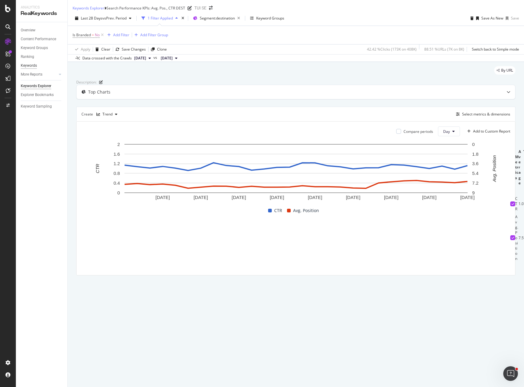
click at [29, 65] on div "Keywords" at bounding box center [29, 66] width 16 height 6
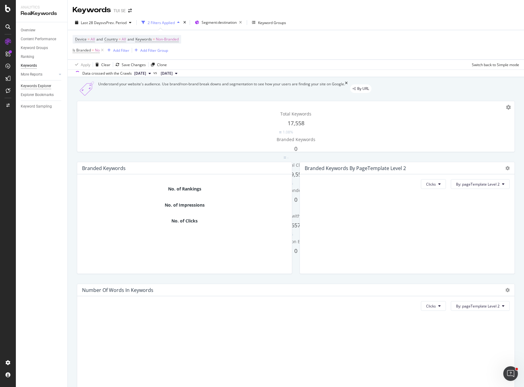
click at [27, 86] on div "Keywords Explorer" at bounding box center [36, 86] width 31 height 6
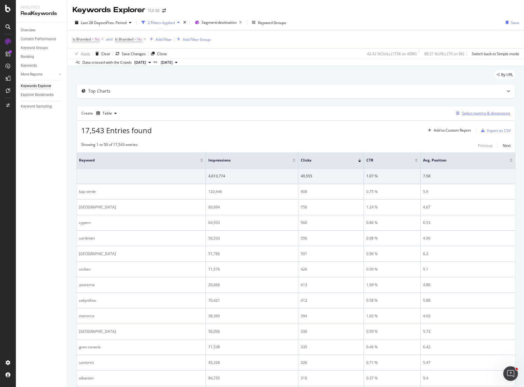
click at [496, 114] on div "Select metrics & dimensions" at bounding box center [486, 113] width 48 height 5
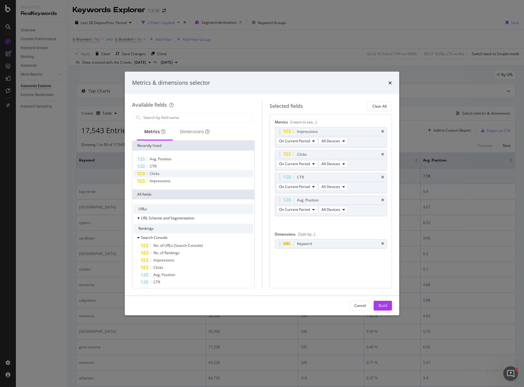
click at [171, 176] on div "Clicks" at bounding box center [194, 173] width 120 height 7
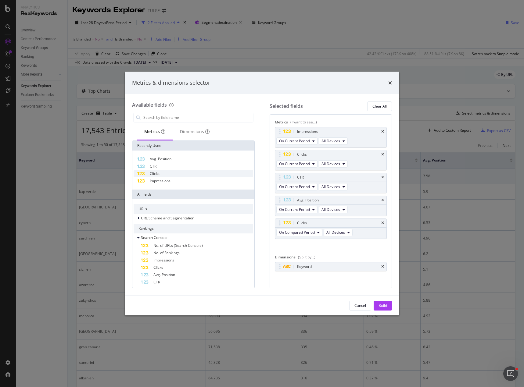
click at [171, 176] on div "Clicks" at bounding box center [194, 173] width 120 height 7
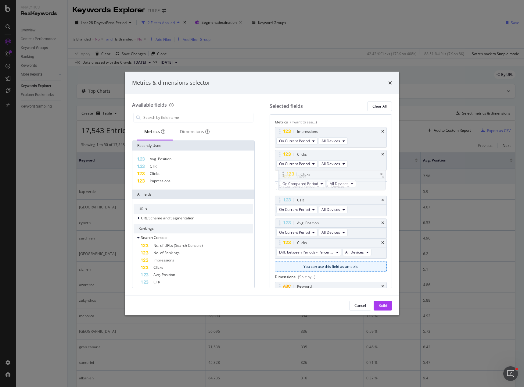
drag, startPoint x: 277, startPoint y: 223, endPoint x: 280, endPoint y: 174, distance: 48.9
click at [280, 174] on body "Analytics RealKeywords Overview Content Performance Keyword Groups Ranking Keyw…" at bounding box center [262, 193] width 524 height 387
drag, startPoint x: 279, startPoint y: 247, endPoint x: 279, endPoint y: 201, distance: 46.1
click at [279, 201] on body "Analytics RealKeywords Overview Content Performance Keyword Groups Ranking Keyw…" at bounding box center [262, 193] width 524 height 387
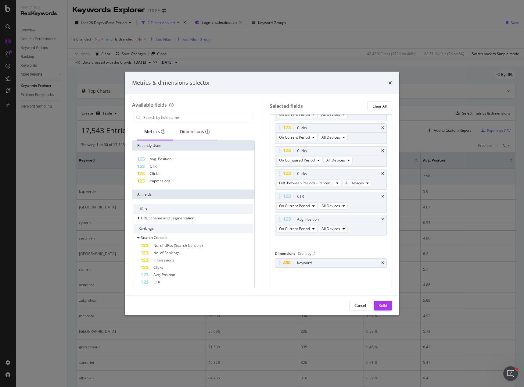
click at [195, 132] on div "Dimensions" at bounding box center [195, 132] width 30 height 6
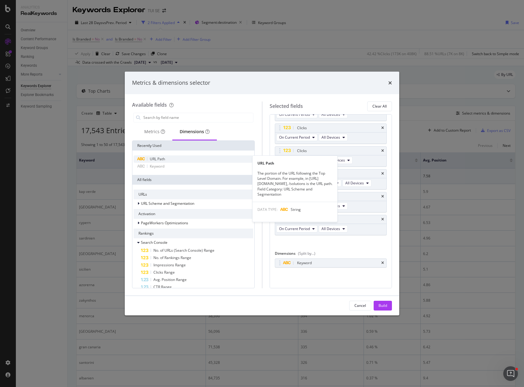
click at [166, 158] on div "URL Path" at bounding box center [194, 159] width 120 height 7
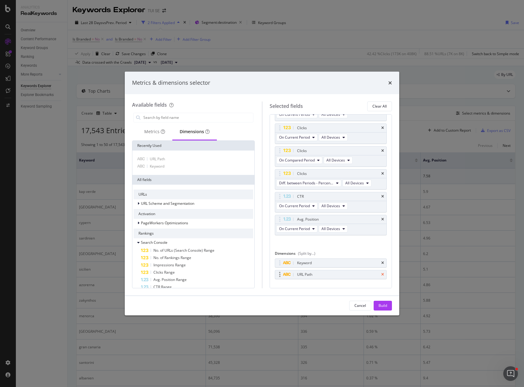
click at [381, 262] on icon "times" at bounding box center [382, 263] width 3 height 4
click at [382, 305] on div "Build" at bounding box center [383, 305] width 9 height 5
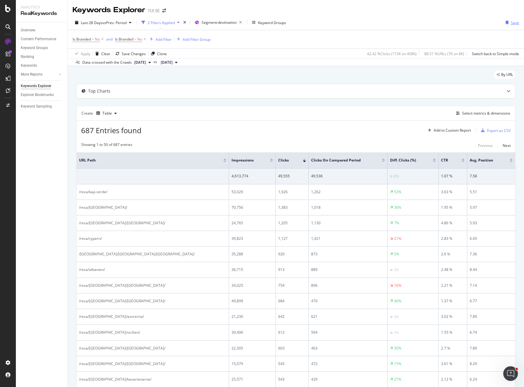
click at [511, 23] on div "Save" at bounding box center [515, 22] width 8 height 5
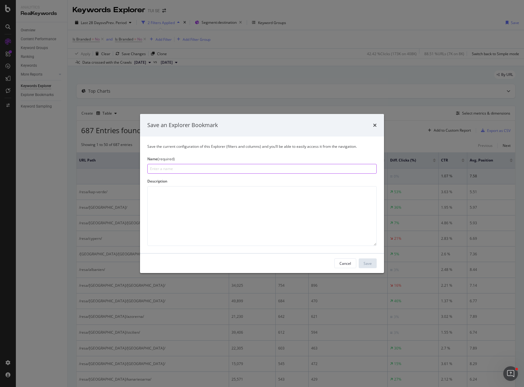
click at [235, 168] on input "modal" at bounding box center [261, 169] width 229 height 10
paste input "Search performance by URL - Destination"
type input "Search performance by URL - Destination DEST"
click at [369, 265] on div "Save" at bounding box center [368, 263] width 8 height 5
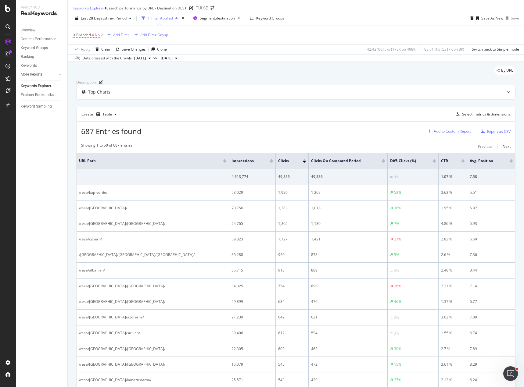
click at [439, 133] on div "Add to Custom Report" at bounding box center [452, 132] width 37 height 4
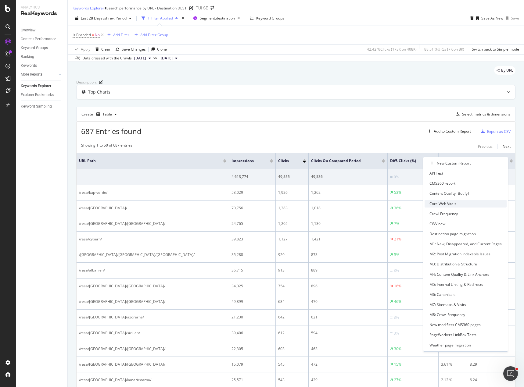
scroll to position [31, 0]
click at [475, 232] on div "Destination page migration" at bounding box center [452, 234] width 46 height 5
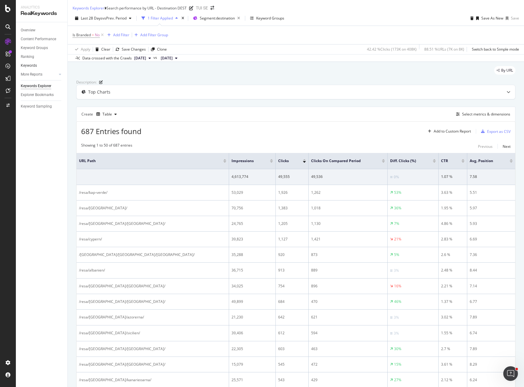
click at [38, 66] on link "Keywords" at bounding box center [42, 66] width 42 height 6
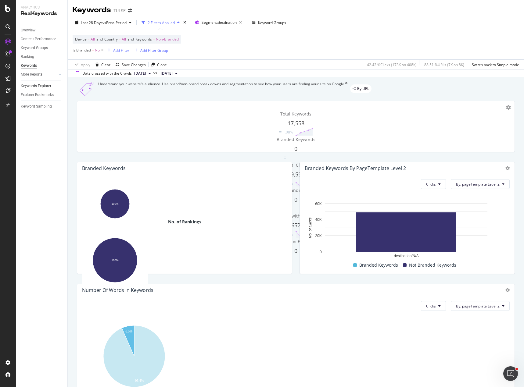
click at [31, 84] on div "Keywords Explorer" at bounding box center [36, 86] width 31 height 6
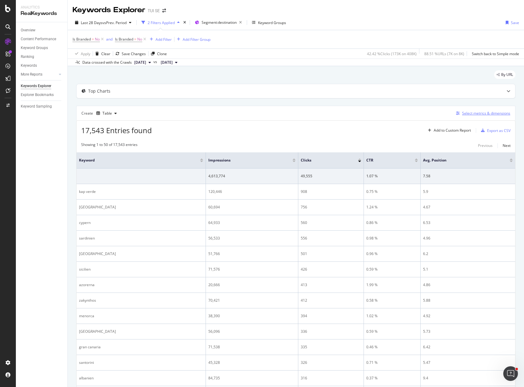
click at [476, 115] on div "Select metrics & dimensions" at bounding box center [486, 113] width 48 height 5
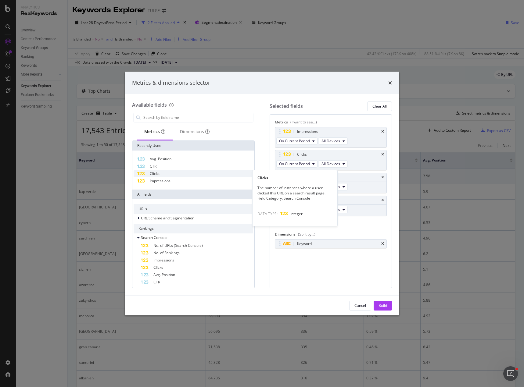
click at [153, 175] on span "Clicks" at bounding box center [155, 173] width 10 height 5
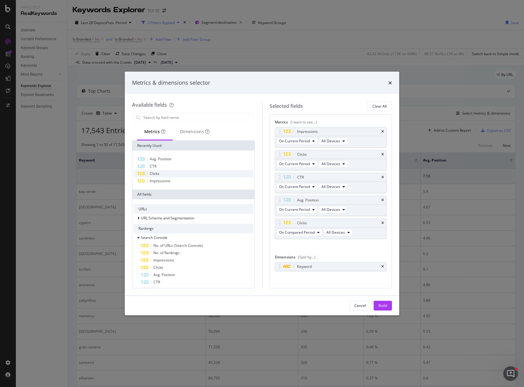
click at [153, 174] on span "Clicks" at bounding box center [155, 173] width 10 height 5
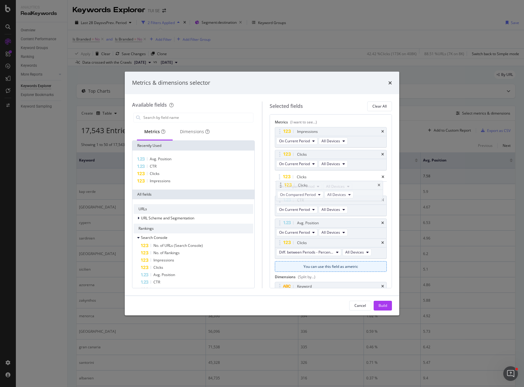
drag, startPoint x: 279, startPoint y: 223, endPoint x: 280, endPoint y: 185, distance: 37.8
click at [280, 185] on body "Analytics RealKeywords Overview Content Performance Keyword Groups Ranking Keyw…" at bounding box center [262, 193] width 524 height 387
drag, startPoint x: 278, startPoint y: 245, endPoint x: 282, endPoint y: 200, distance: 44.7
click at [282, 200] on body "Analytics RealKeywords Overview Content Performance Keyword Groups Ranking Keyw…" at bounding box center [262, 193] width 524 height 387
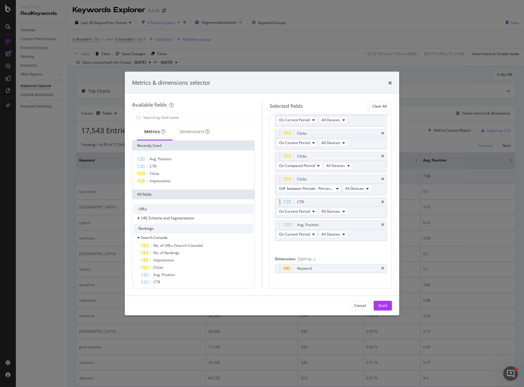
scroll to position [27, 0]
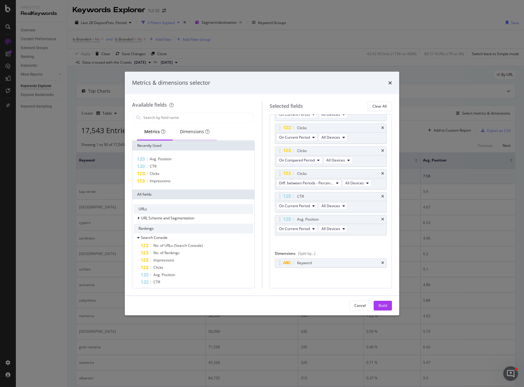
click at [203, 132] on div "Dimensions" at bounding box center [195, 132] width 30 height 6
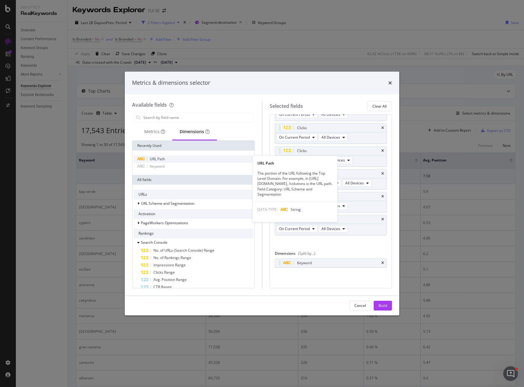
click at [161, 160] on span "URL Path" at bounding box center [157, 158] width 15 height 5
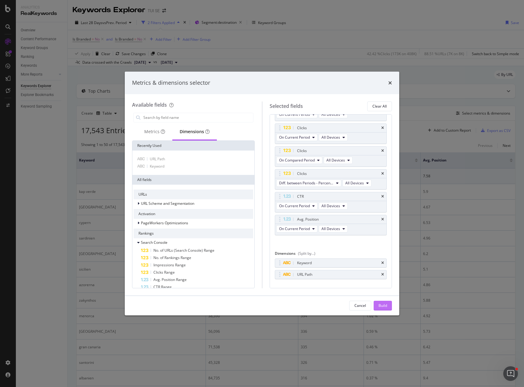
click at [382, 304] on div "Build" at bounding box center [383, 305] width 9 height 5
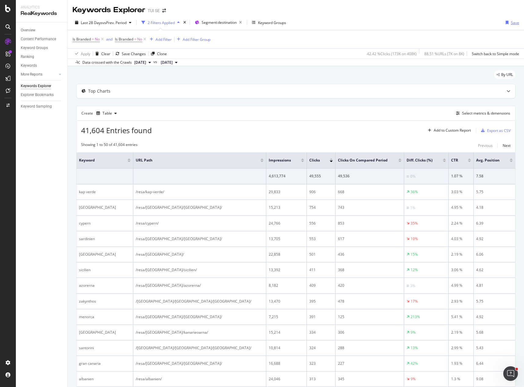
click at [505, 25] on div "Save" at bounding box center [511, 22] width 16 height 9
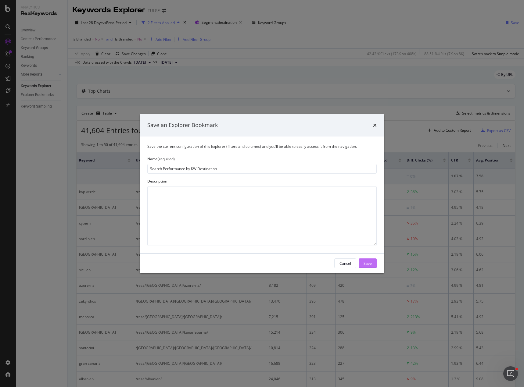
type input "Search Performance by KW Destination"
click at [372, 265] on button "Save" at bounding box center [368, 264] width 18 height 10
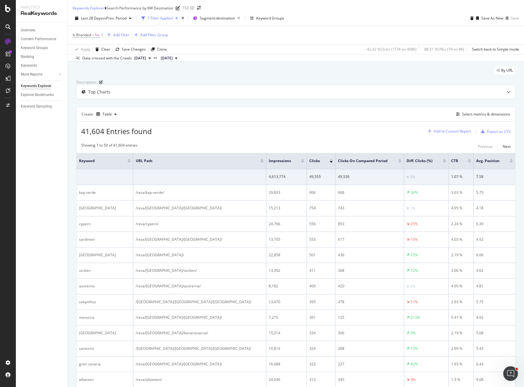
click at [451, 133] on div "Add to Custom Report" at bounding box center [452, 132] width 37 height 4
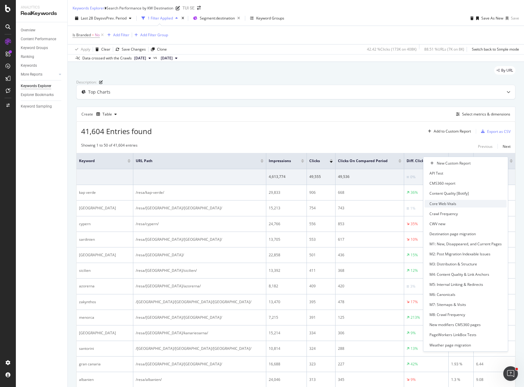
scroll to position [31, 0]
click at [468, 232] on div "Destination page migration" at bounding box center [452, 234] width 46 height 5
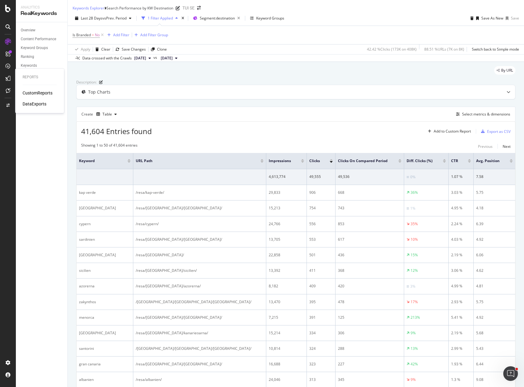
click at [28, 95] on div "CustomReports" at bounding box center [38, 93] width 30 height 6
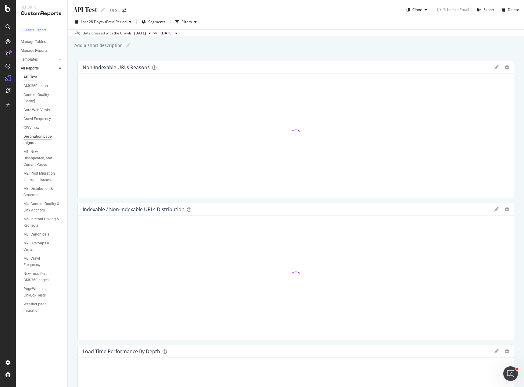
click at [34, 137] on div "Destination page migration" at bounding box center [40, 140] width 35 height 13
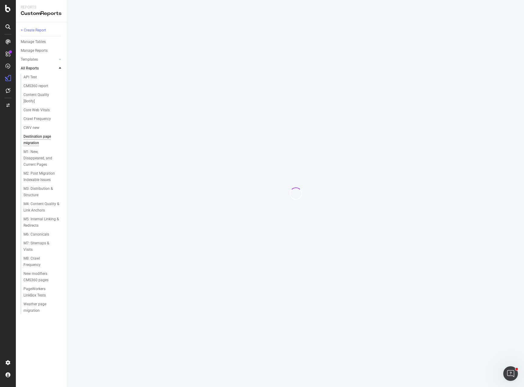
click at [33, 136] on div "Destination page migration" at bounding box center [40, 140] width 35 height 13
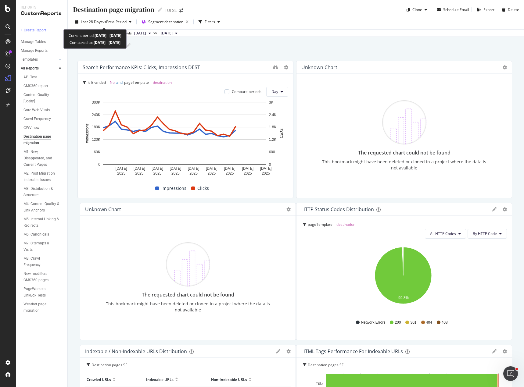
drag, startPoint x: 87, startPoint y: 75, endPoint x: 86, endPoint y: 48, distance: 27.5
click at [86, 48] on div "Reports CustomReports + Create Report Manage Tables Manage Reports Templates AI…" at bounding box center [262, 193] width 524 height 387
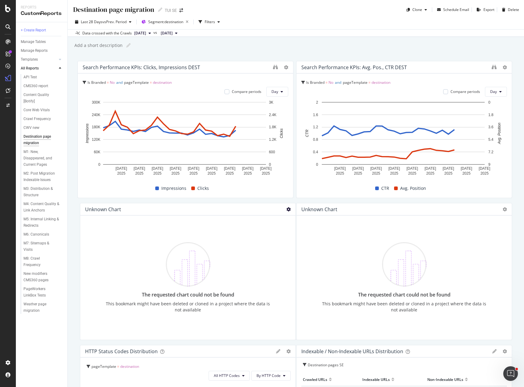
drag, startPoint x: 197, startPoint y: 157, endPoint x: 284, endPoint y: 208, distance: 100.8
click at [440, 45] on div "Destination page migration Destination page migration TUI SE Clone Schedule Ema…" at bounding box center [296, 193] width 456 height 387
click at [286, 211] on icon at bounding box center [288, 209] width 4 height 4
click at [284, 210] on icon at bounding box center [286, 209] width 4 height 4
click at [292, 221] on span at bounding box center [290, 218] width 7 height 7
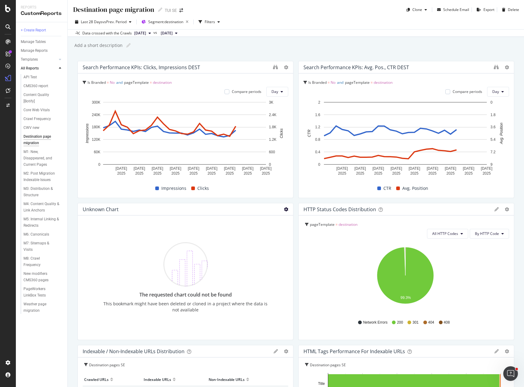
click at [284, 210] on icon at bounding box center [286, 209] width 4 height 4
click at [289, 219] on icon at bounding box center [290, 219] width 3 height 4
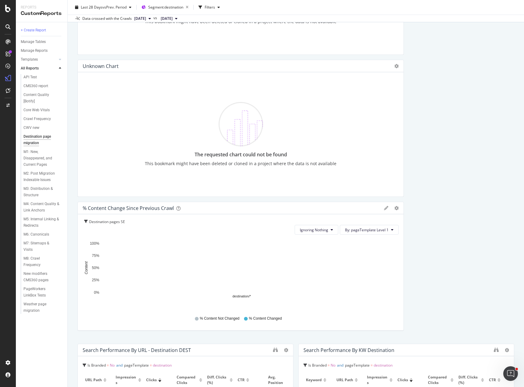
scroll to position [641, 0]
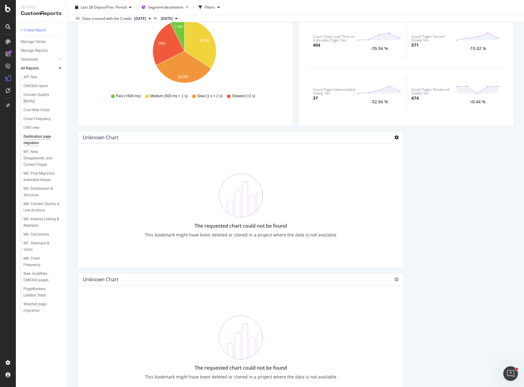
click at [394, 139] on icon at bounding box center [396, 137] width 4 height 4
click at [399, 147] on icon at bounding box center [399, 147] width 3 height 4
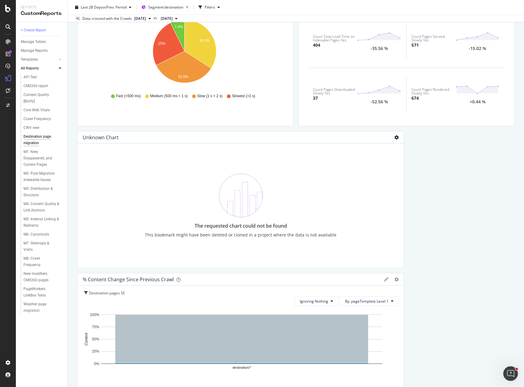
click at [394, 138] on icon at bounding box center [396, 137] width 4 height 4
click at [400, 149] on span at bounding box center [399, 146] width 7 height 7
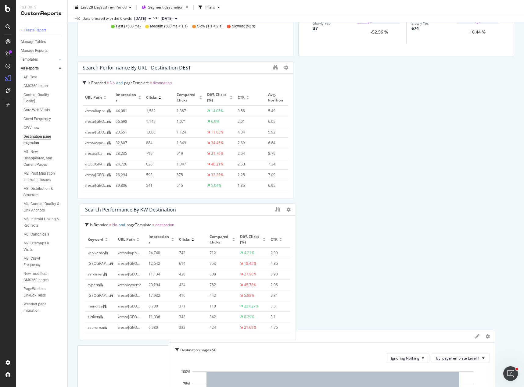
scroll to position [713, 0]
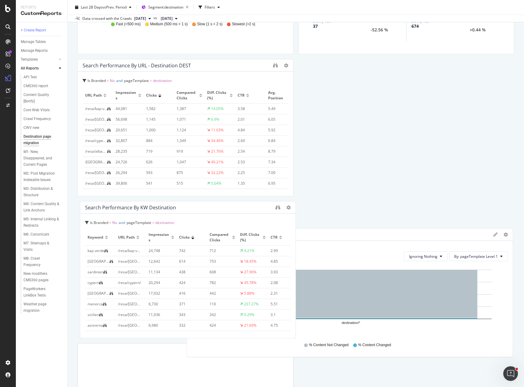
drag, startPoint x: 203, startPoint y: 136, endPoint x: 448, endPoint y: 233, distance: 264.4
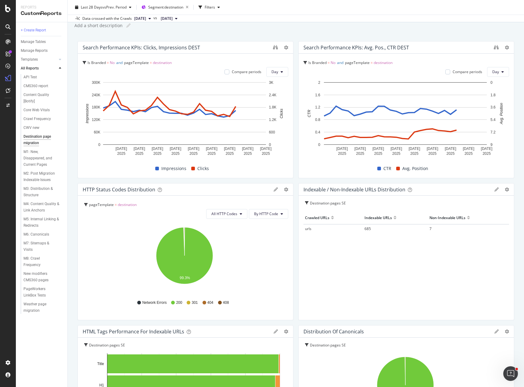
scroll to position [0, 0]
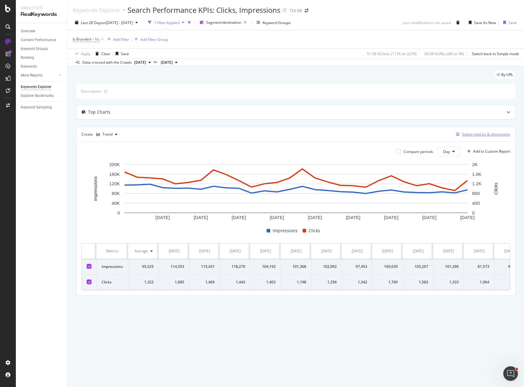
click at [477, 132] on div "Select metrics & dimensions" at bounding box center [486, 134] width 48 height 5
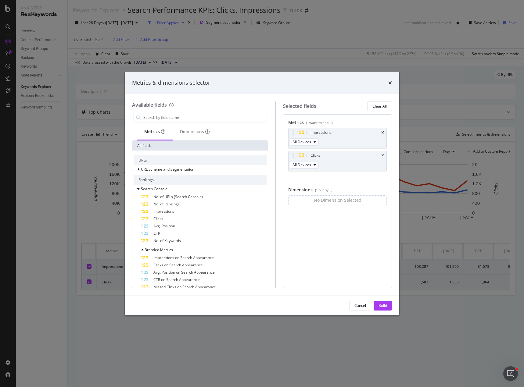
click at [364, 307] on div "Cancel" at bounding box center [360, 305] width 12 height 5
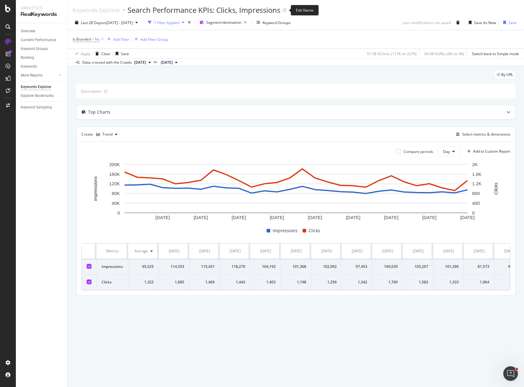
click at [297, 10] on div "Edit Name" at bounding box center [305, 10] width 28 height 11
click at [287, 9] on icon at bounding box center [285, 10] width 4 height 4
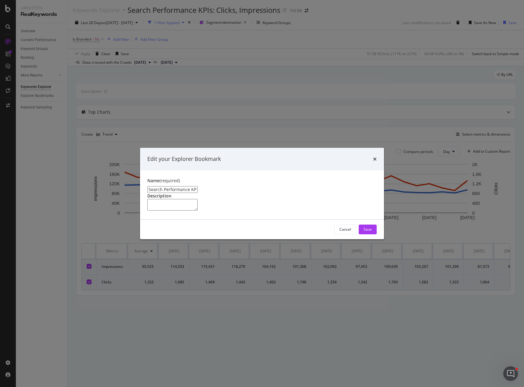
drag, startPoint x: 231, startPoint y: 162, endPoint x: 145, endPoint y: 168, distance: 86.6
click at [145, 171] on div "Name (required) Search Performance KPIs: Clicks, Impressions Description" at bounding box center [262, 195] width 244 height 49
click at [371, 155] on div "Edit your Explorer Bookmark" at bounding box center [261, 159] width 229 height 8
click at [376, 157] on icon "times" at bounding box center [375, 159] width 4 height 5
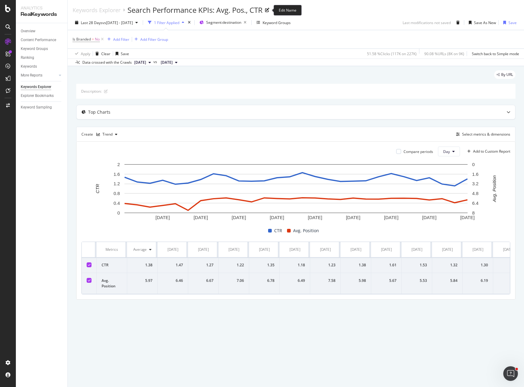
click at [268, 10] on icon at bounding box center [267, 10] width 4 height 4
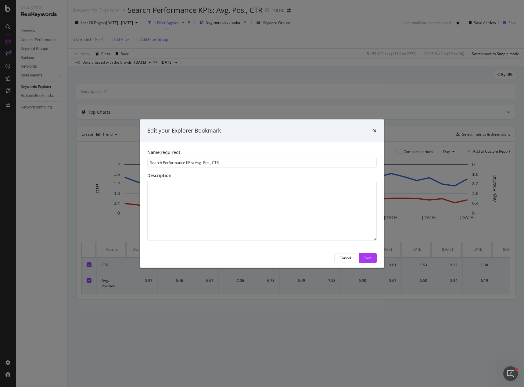
drag, startPoint x: 223, startPoint y: 162, endPoint x: 142, endPoint y: 162, distance: 81.1
click at [142, 162] on div "Name (required) Search Performance KPIs: Avg. Pos., CTR Description" at bounding box center [262, 195] width 244 height 106
click at [338, 259] on button "Cancel" at bounding box center [345, 258] width 22 height 10
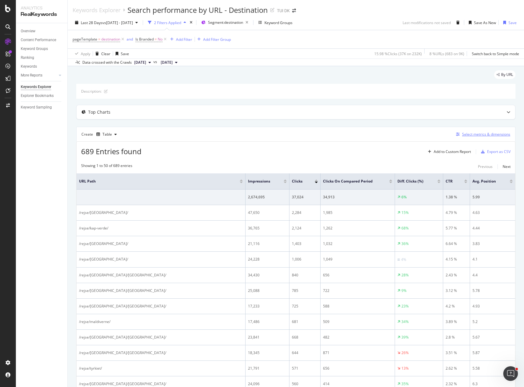
click at [478, 135] on div "Select metrics & dimensions" at bounding box center [486, 134] width 48 height 5
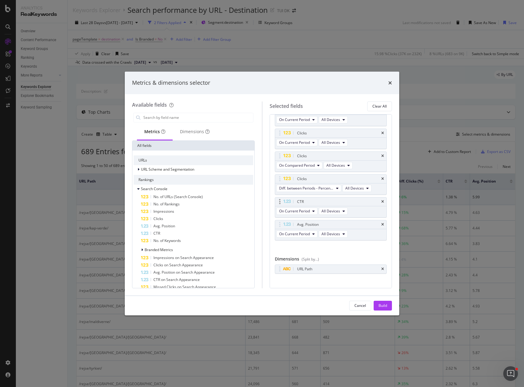
scroll to position [28, 0]
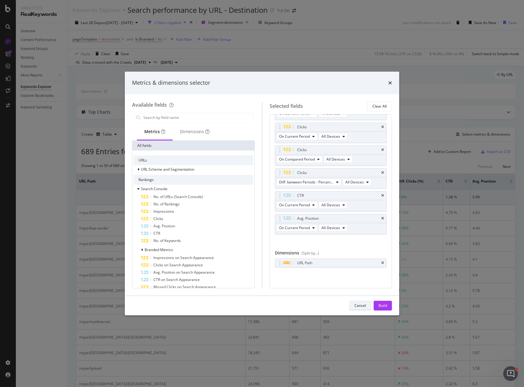
click at [361, 306] on div "Cancel" at bounding box center [360, 305] width 12 height 5
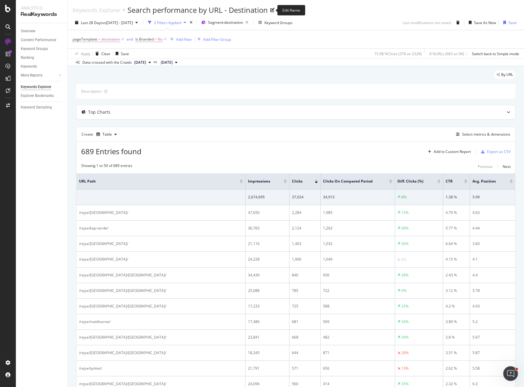
click at [272, 12] on icon at bounding box center [272, 10] width 4 height 4
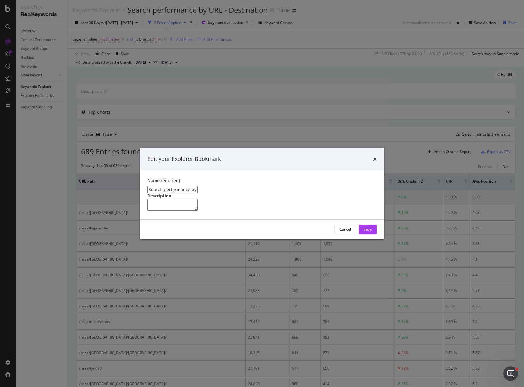
drag, startPoint x: 232, startPoint y: 164, endPoint x: 141, endPoint y: 166, distance: 90.6
click at [141, 171] on div "Name (required) Search performance by URL - Destination Description" at bounding box center [262, 195] width 244 height 49
click at [337, 235] on button "Cancel" at bounding box center [345, 230] width 22 height 10
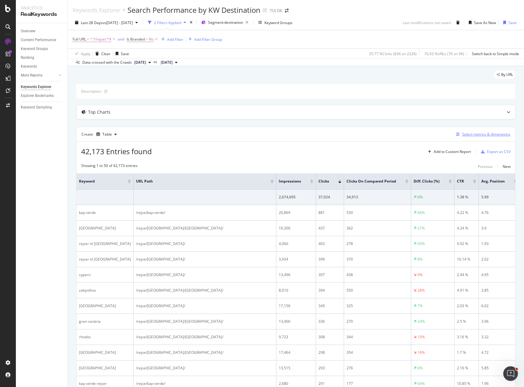
click at [463, 136] on div "Select metrics & dimensions" at bounding box center [486, 134] width 48 height 5
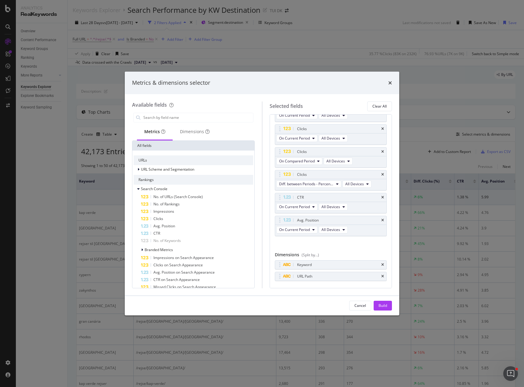
scroll to position [40, 0]
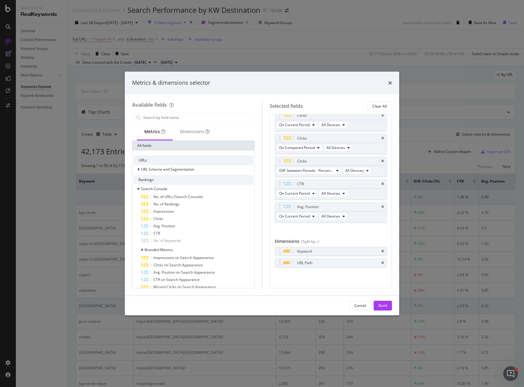
click at [363, 304] on div "Cancel" at bounding box center [360, 305] width 12 height 5
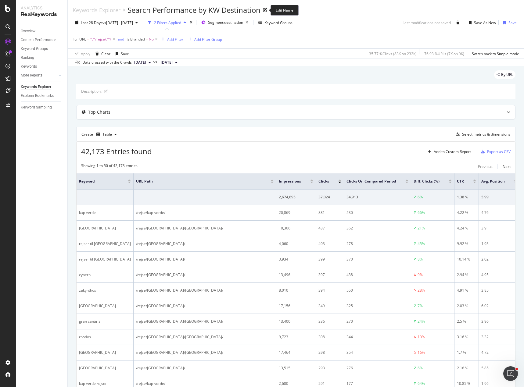
click at [264, 10] on icon at bounding box center [265, 10] width 4 height 4
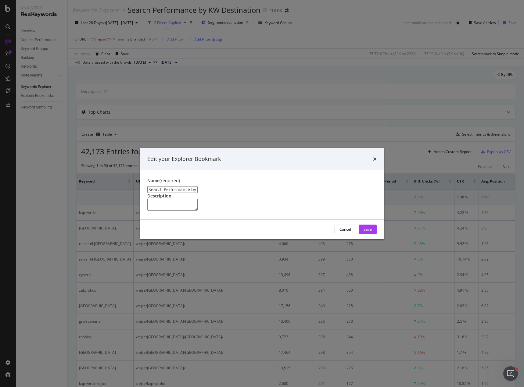
drag, startPoint x: 228, startPoint y: 163, endPoint x: 119, endPoint y: 162, distance: 109.2
click at [119, 162] on div "Edit your Explorer Bookmark Name (required) Search Performance by KW Destinatio…" at bounding box center [262, 193] width 524 height 387
click at [341, 232] on div "Cancel" at bounding box center [346, 229] width 12 height 5
